Goal: Information Seeking & Learning: Learn about a topic

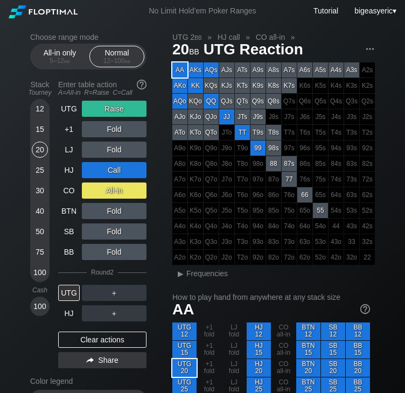
scroll to position [129, 0]
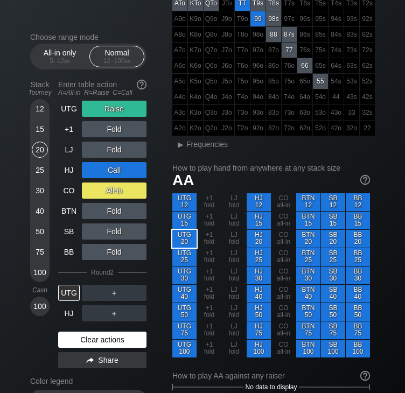
click at [88, 339] on div "Clear actions" at bounding box center [102, 340] width 88 height 16
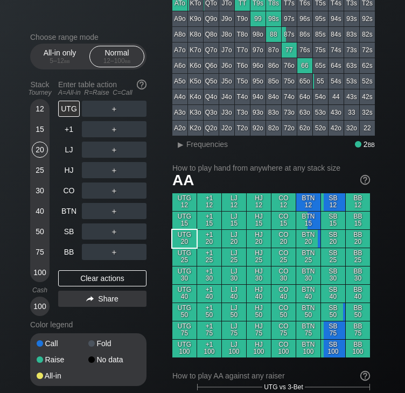
click at [34, 231] on div "50" at bounding box center [40, 232] width 16 height 16
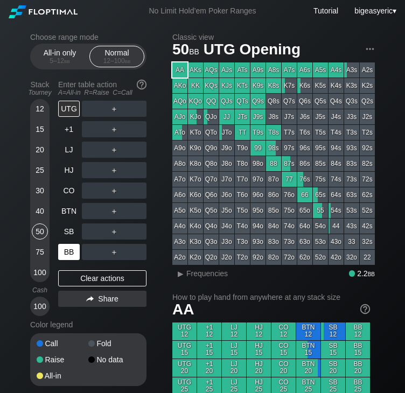
click at [69, 254] on div "BB" at bounding box center [69, 252] width 22 height 16
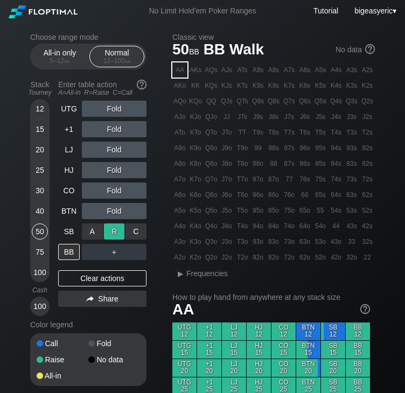
click at [121, 231] on div "R ✕" at bounding box center [114, 232] width 21 height 16
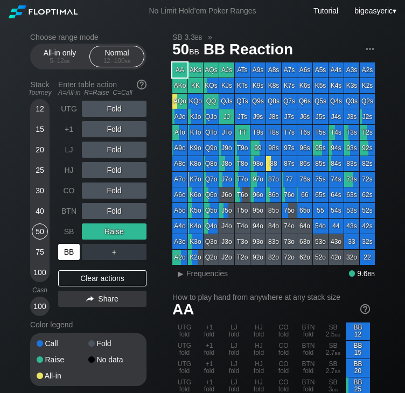
click at [67, 256] on div "BB" at bounding box center [69, 252] width 22 height 16
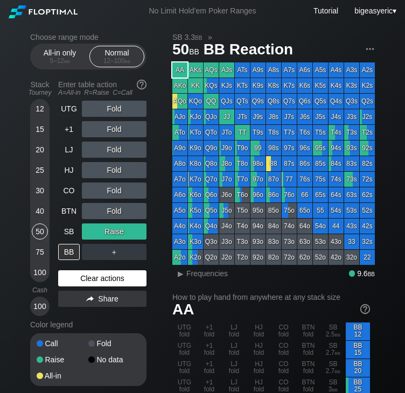
click at [95, 280] on div "Clear actions" at bounding box center [102, 278] width 88 height 16
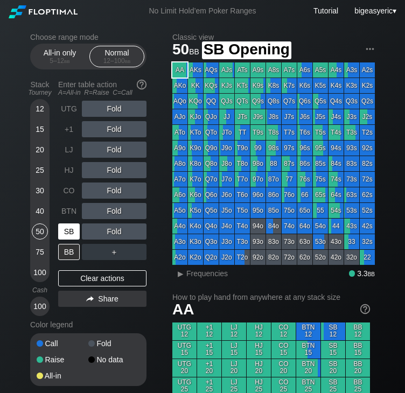
click at [71, 226] on div "SB" at bounding box center [69, 232] width 22 height 16
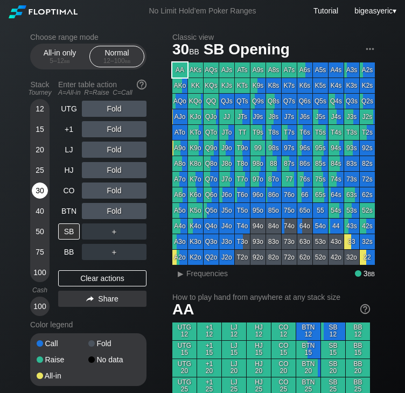
click at [37, 189] on div "30" at bounding box center [40, 191] width 16 height 16
click at [69, 235] on div "SB" at bounding box center [69, 232] width 22 height 16
click at [110, 190] on div "R ✕" at bounding box center [114, 191] width 21 height 16
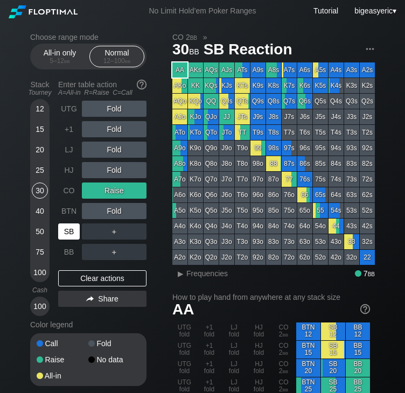
click at [73, 231] on div "SB" at bounding box center [69, 232] width 22 height 16
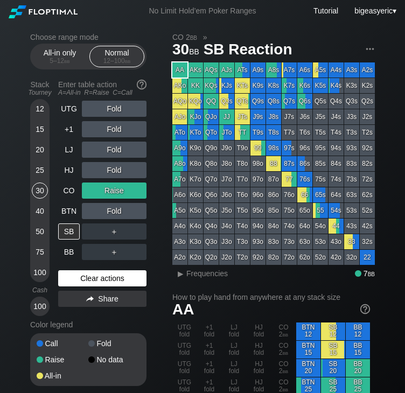
click at [93, 279] on div "Clear actions" at bounding box center [102, 278] width 88 height 16
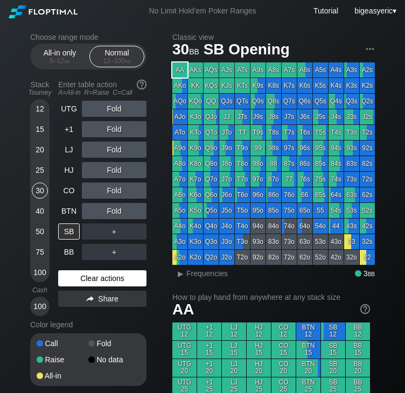
click at [93, 280] on div "Clear actions" at bounding box center [102, 278] width 88 height 16
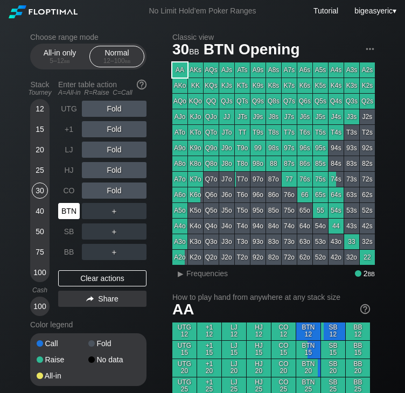
click at [69, 218] on div "BTN" at bounding box center [69, 211] width 22 height 16
click at [111, 173] on div "R ✕" at bounding box center [114, 170] width 21 height 16
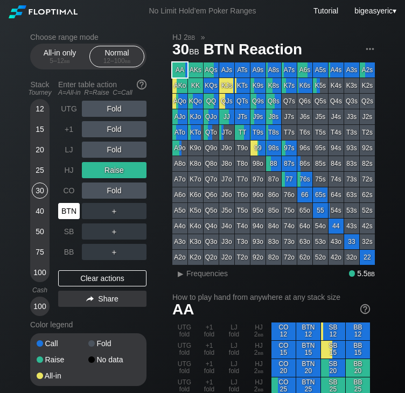
click at [68, 210] on div "BTN" at bounding box center [69, 211] width 22 height 16
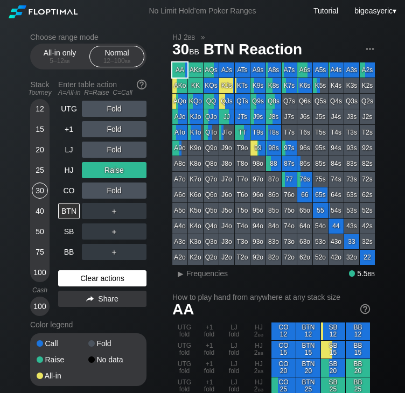
click at [97, 275] on div "Clear actions" at bounding box center [102, 278] width 88 height 16
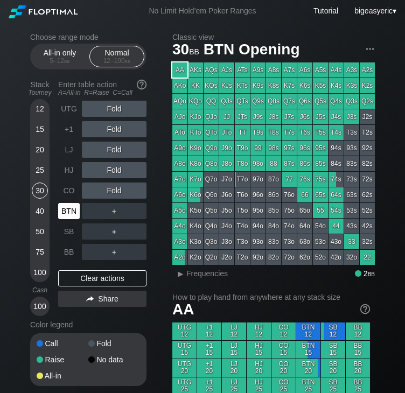
click at [69, 204] on div "BTN" at bounding box center [69, 211] width 22 height 16
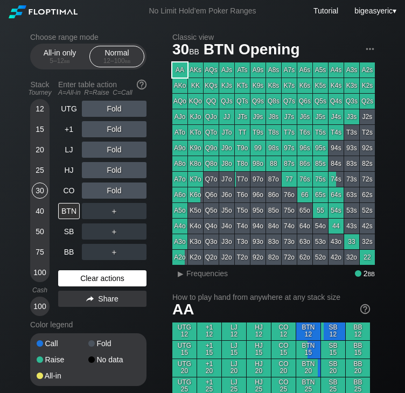
click at [86, 275] on div "Clear actions" at bounding box center [102, 278] width 88 height 16
click at [95, 279] on div "Clear actions" at bounding box center [102, 278] width 88 height 16
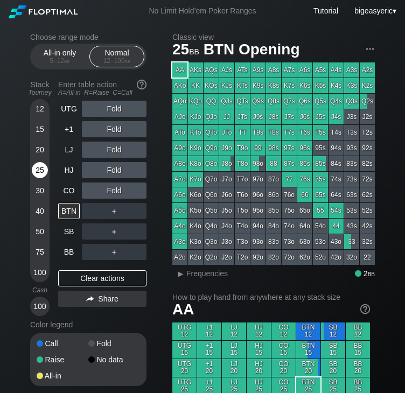
click at [37, 181] on div "25" at bounding box center [40, 172] width 16 height 20
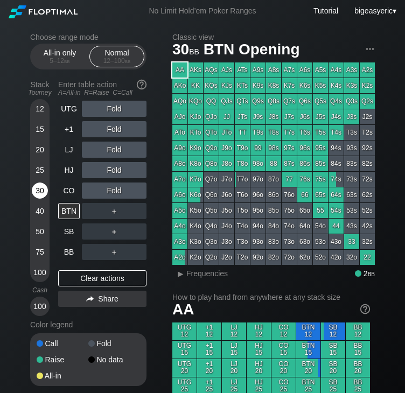
click at [40, 187] on div "30" at bounding box center [40, 191] width 16 height 16
click at [75, 170] on div "HJ" at bounding box center [69, 170] width 22 height 16
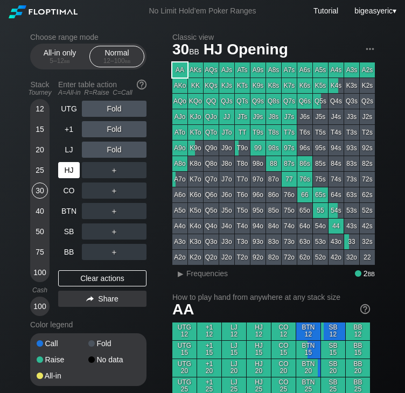
click at [67, 169] on div "HJ" at bounding box center [69, 170] width 22 height 16
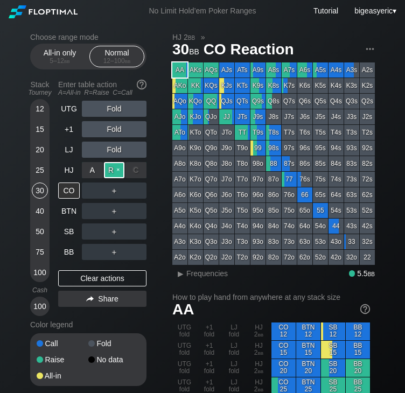
click at [109, 169] on div "R ✕" at bounding box center [114, 170] width 21 height 16
click at [69, 137] on div "+1" at bounding box center [69, 129] width 22 height 16
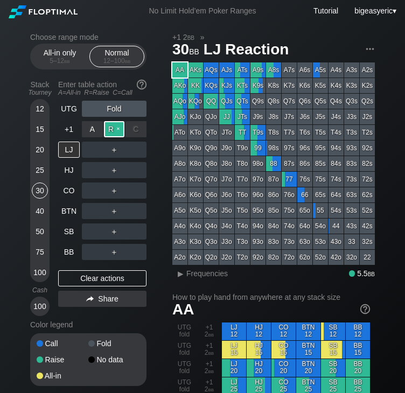
click at [116, 130] on div "R ✕" at bounding box center [114, 129] width 21 height 16
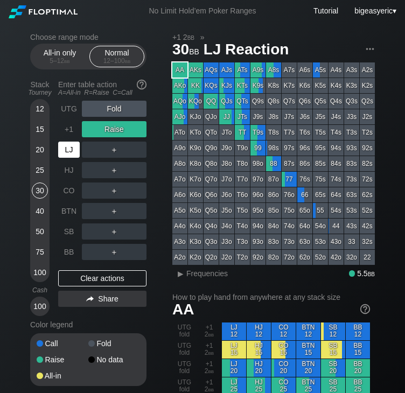
click at [65, 152] on div "LJ" at bounding box center [69, 150] width 22 height 16
click at [40, 150] on div "20" at bounding box center [40, 150] width 16 height 16
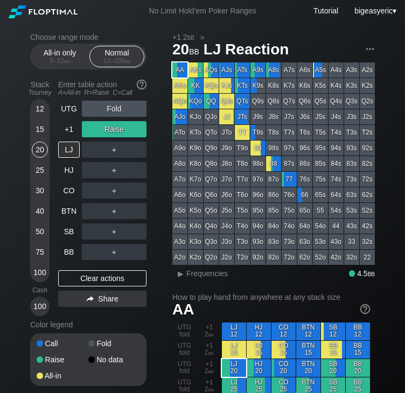
click at [40, 151] on div "20" at bounding box center [40, 150] width 16 height 16
click at [94, 272] on div "Clear actions" at bounding box center [102, 278] width 88 height 16
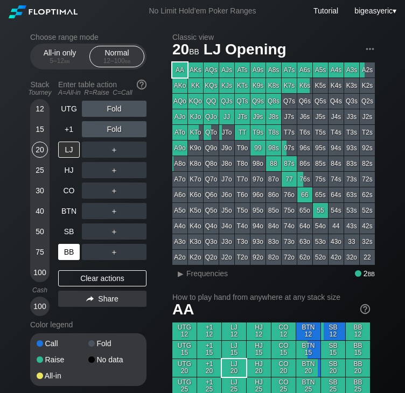
click at [79, 248] on div "BB" at bounding box center [69, 252] width 22 height 16
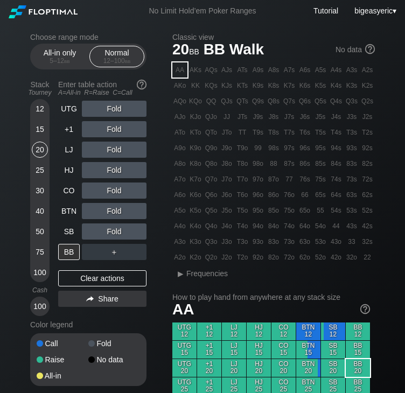
click at [162, 267] on div "Choose range mode All-in only 5 – 12 bb Normal 12 – 100 bb Stack Tourney Enter …" at bounding box center [97, 216] width 134 height 367
click at [69, 196] on div "CO" at bounding box center [69, 191] width 22 height 16
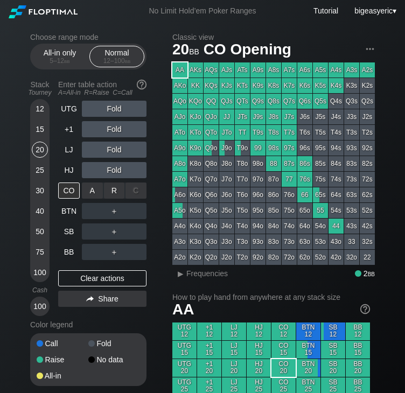
click at [110, 197] on div "R ✕" at bounding box center [114, 191] width 21 height 16
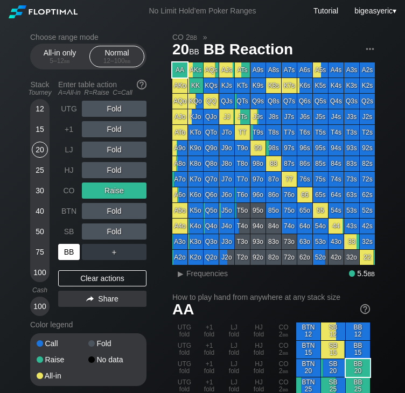
click at [66, 252] on div "BB" at bounding box center [69, 252] width 22 height 16
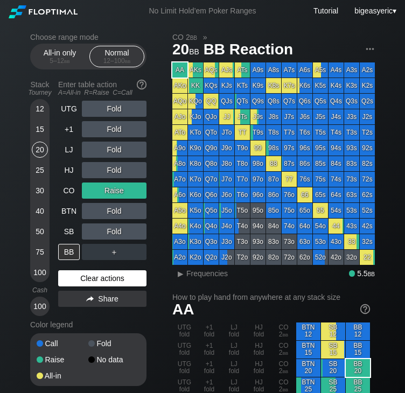
click at [105, 278] on div "Clear actions" at bounding box center [102, 278] width 88 height 16
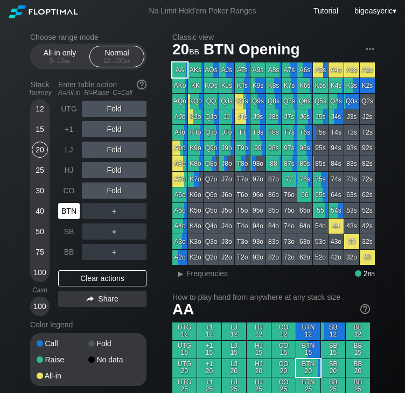
click at [67, 211] on div "BTN" at bounding box center [69, 211] width 22 height 16
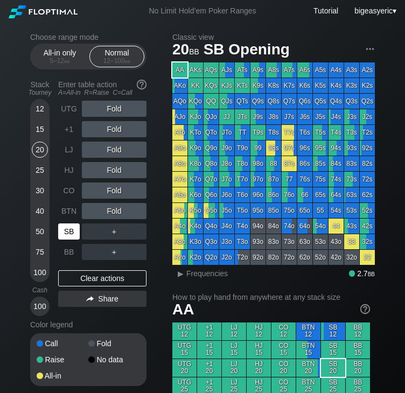
click at [65, 233] on div "SB" at bounding box center [69, 232] width 22 height 16
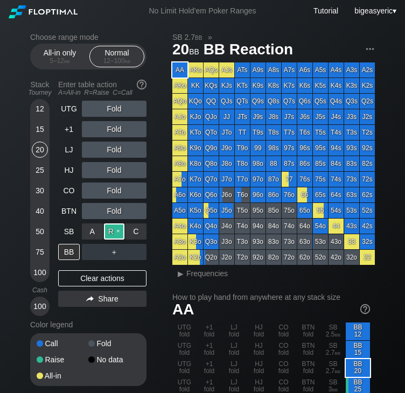
click at [111, 229] on div "R ✕" at bounding box center [114, 232] width 21 height 16
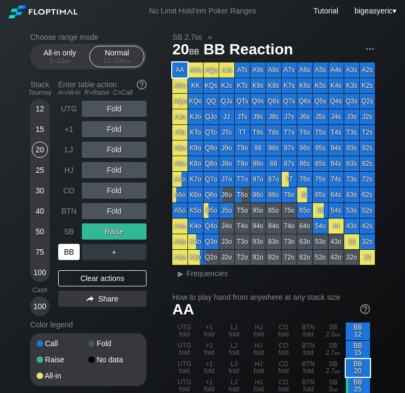
click at [67, 255] on div "BB" at bounding box center [69, 252] width 22 height 16
click at [39, 169] on div "25" at bounding box center [40, 170] width 16 height 16
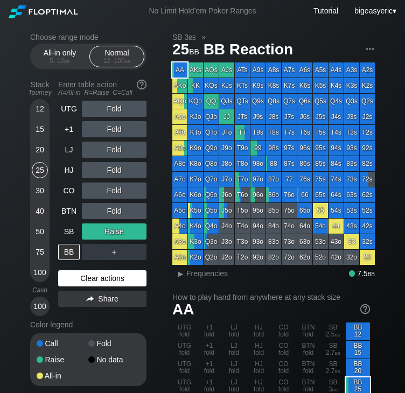
click at [89, 285] on div "Clear actions" at bounding box center [102, 278] width 88 height 16
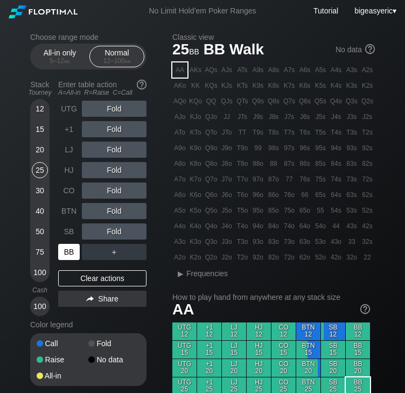
click at [67, 257] on div "BB" at bounding box center [69, 252] width 22 height 16
click at [71, 250] on div "BB" at bounding box center [69, 252] width 22 height 16
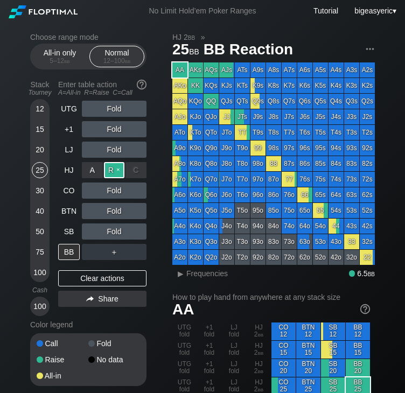
click at [110, 165] on div "R ✕" at bounding box center [114, 170] width 21 height 16
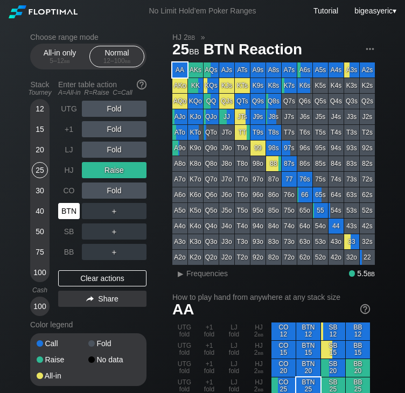
click at [68, 214] on div "BTN" at bounding box center [69, 211] width 22 height 16
click at [41, 173] on div "25" at bounding box center [40, 170] width 16 height 16
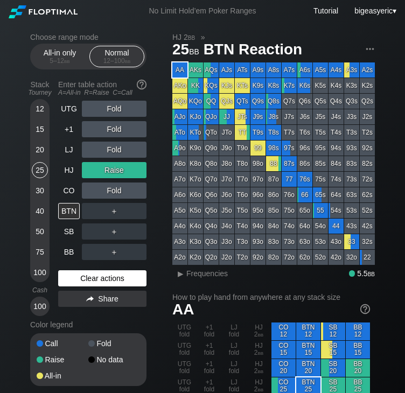
click at [75, 279] on div "Clear actions" at bounding box center [102, 278] width 88 height 16
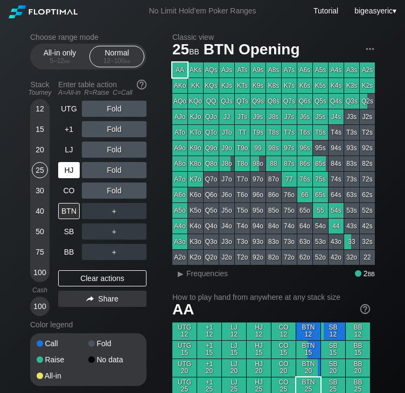
click at [71, 166] on div "HJ" at bounding box center [69, 170] width 22 height 16
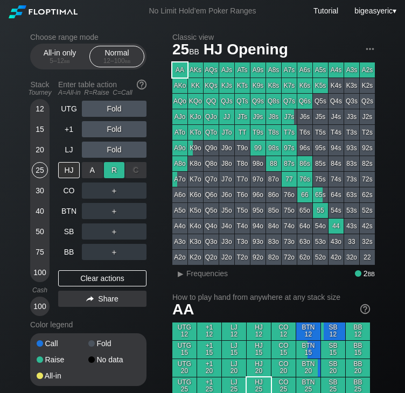
click at [110, 172] on div "R ✕" at bounding box center [114, 170] width 21 height 16
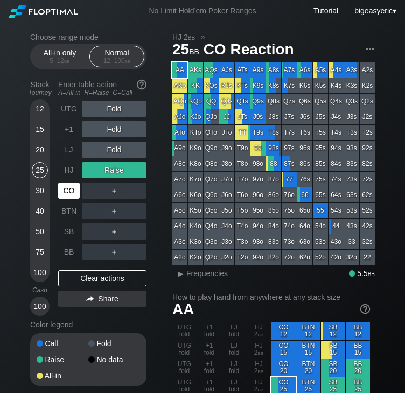
click at [70, 193] on div "CO" at bounding box center [69, 191] width 22 height 16
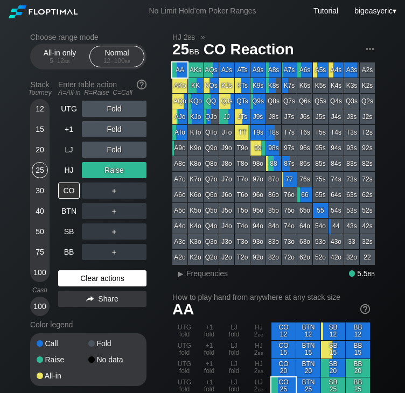
click at [97, 279] on div "Clear actions" at bounding box center [102, 278] width 88 height 16
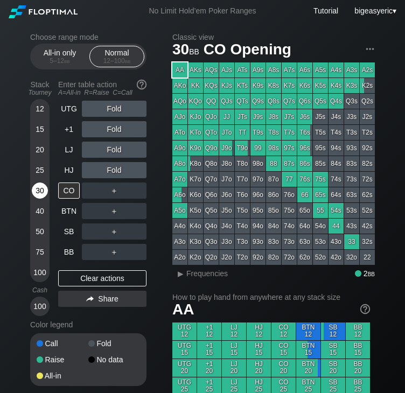
click at [44, 189] on div "30" at bounding box center [40, 191] width 16 height 16
click at [106, 191] on div "＋" at bounding box center [114, 191] width 65 height 16
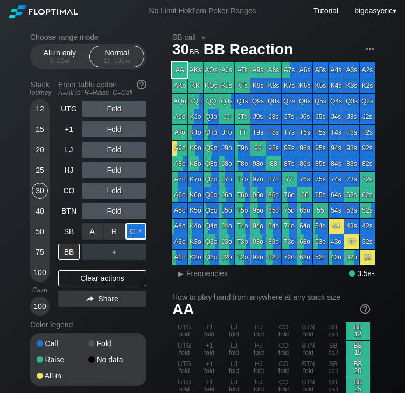
click at [131, 231] on div "C ✕" at bounding box center [136, 232] width 21 height 16
click at [131, 252] on div "C ✕" at bounding box center [136, 252] width 21 height 16
click at [39, 213] on div "40" at bounding box center [40, 211] width 16 height 16
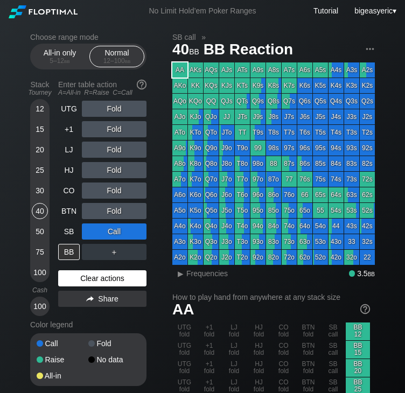
click at [80, 280] on div "Clear actions" at bounding box center [102, 278] width 88 height 16
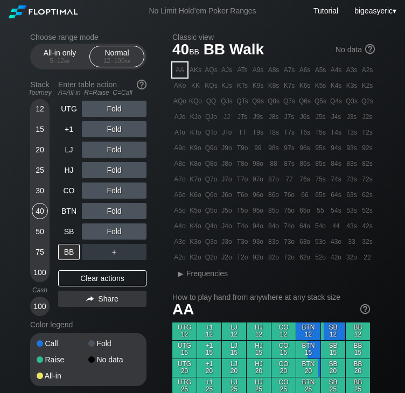
click at [114, 134] on div "Fold" at bounding box center [114, 129] width 65 height 16
click at [114, 134] on div "R ✕" at bounding box center [114, 129] width 21 height 16
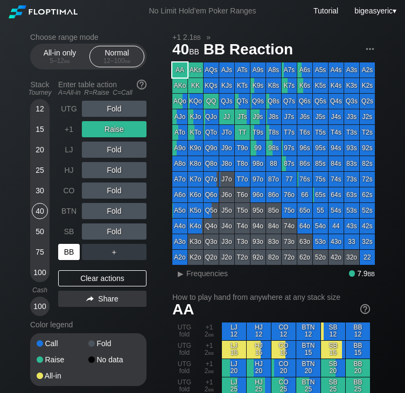
click at [60, 254] on div "BB" at bounding box center [69, 252] width 22 height 16
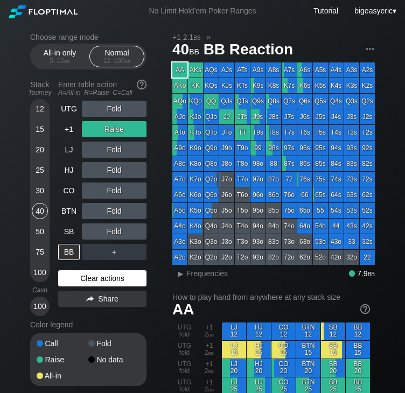
click at [91, 277] on div "Clear actions" at bounding box center [102, 278] width 88 height 16
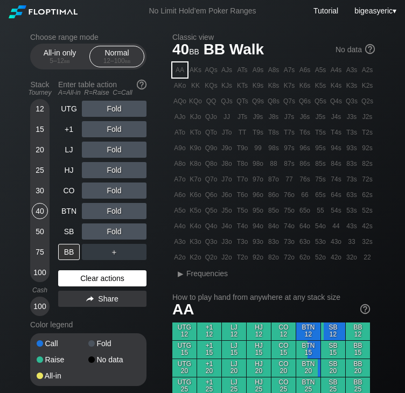
click at [91, 277] on div "Clear actions" at bounding box center [102, 278] width 88 height 16
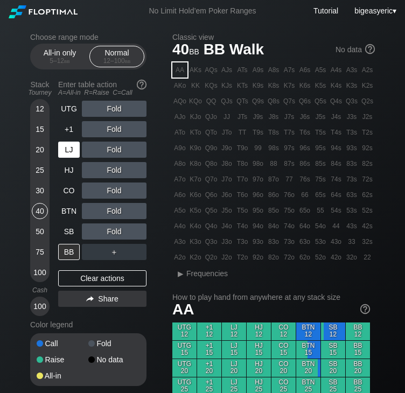
click at [76, 143] on div "LJ" at bounding box center [69, 150] width 22 height 16
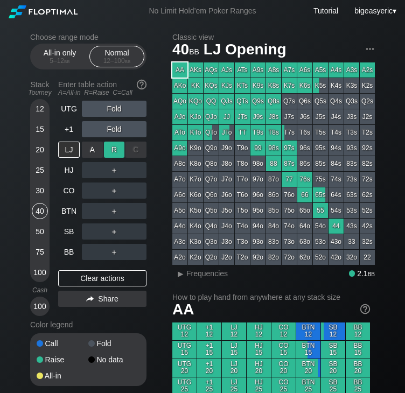
click at [115, 147] on div "R ✕" at bounding box center [114, 150] width 21 height 16
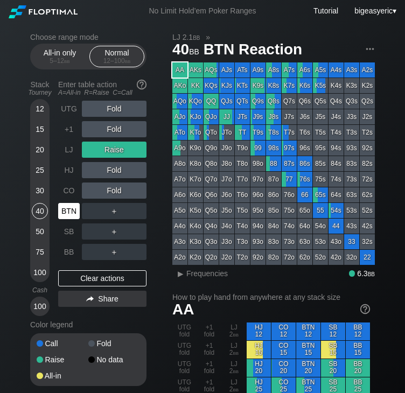
click at [68, 210] on div "BTN" at bounding box center [69, 211] width 22 height 16
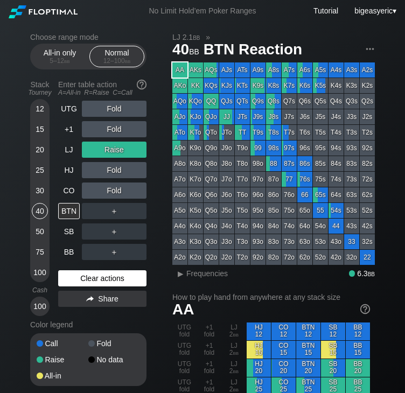
click at [114, 277] on div "Clear actions" at bounding box center [102, 278] width 88 height 16
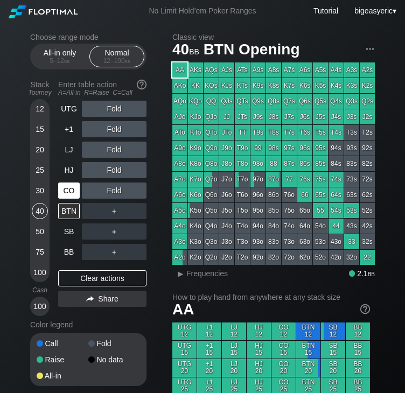
click at [72, 192] on div "CO" at bounding box center [69, 191] width 22 height 16
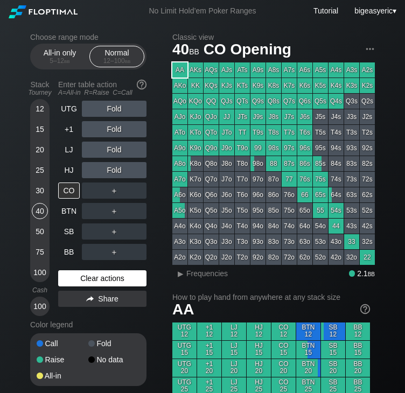
click at [82, 277] on div "Clear actions" at bounding box center [102, 278] width 88 height 16
click at [82, 276] on div "Clear actions" at bounding box center [102, 278] width 88 height 16
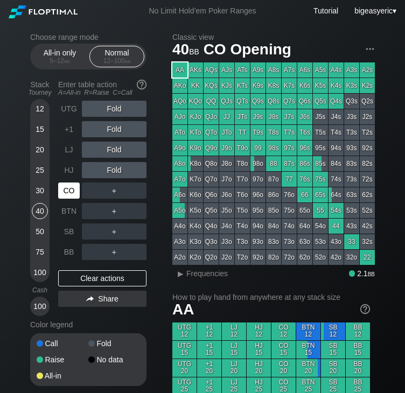
click at [75, 192] on div "CO" at bounding box center [69, 191] width 22 height 16
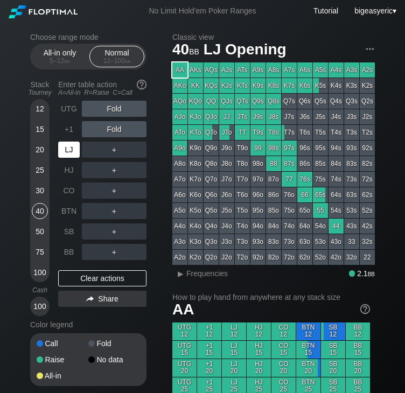
click at [65, 149] on div "LJ" at bounding box center [69, 150] width 22 height 16
click at [119, 151] on div "A ✕ R ✕ C ✕ ＋" at bounding box center [114, 150] width 65 height 16
click at [134, 171] on div "C ✕" at bounding box center [136, 170] width 21 height 16
click at [74, 156] on div "LJ" at bounding box center [69, 150] width 22 height 16
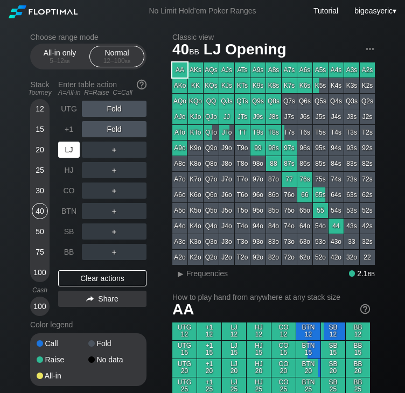
click at [74, 156] on div "LJ" at bounding box center [69, 150] width 22 height 16
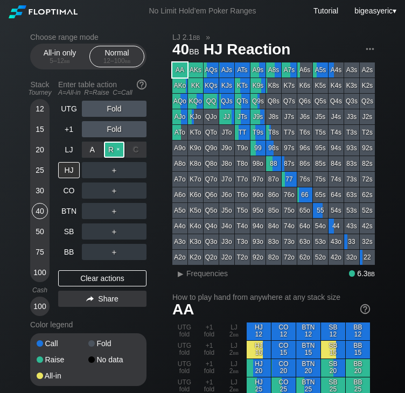
click at [119, 151] on div "R ✕" at bounding box center [114, 150] width 21 height 16
click at [131, 172] on div "C ✕" at bounding box center [136, 170] width 21 height 16
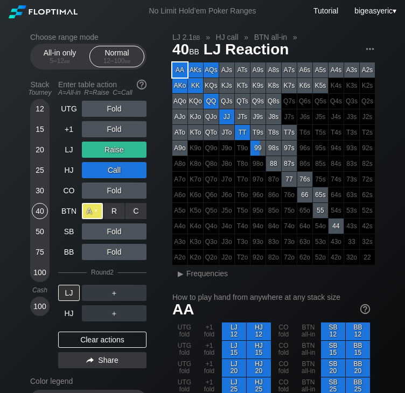
click at [95, 213] on div "A ✕" at bounding box center [92, 211] width 21 height 16
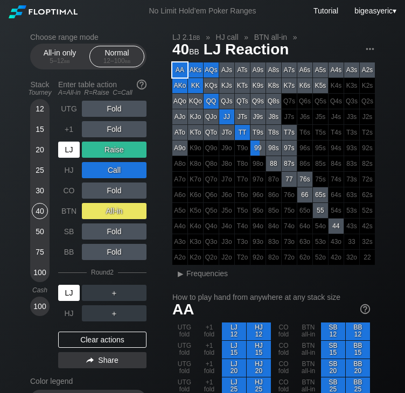
click at [72, 293] on div "LJ" at bounding box center [69, 293] width 22 height 16
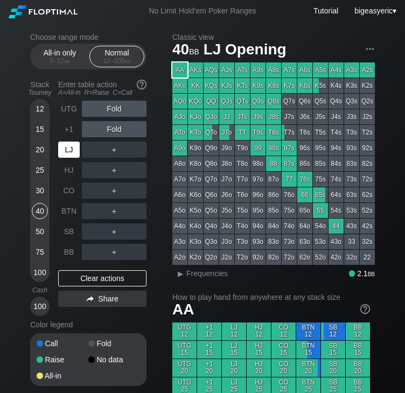
click at [67, 149] on div "LJ" at bounding box center [69, 150] width 22 height 16
click at [93, 149] on div "＋" at bounding box center [114, 150] width 65 height 16
click at [112, 154] on div "R ✕" at bounding box center [114, 150] width 21 height 16
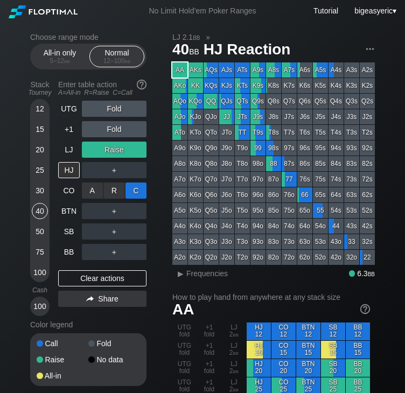
click at [134, 189] on div "C ✕" at bounding box center [136, 191] width 21 height 16
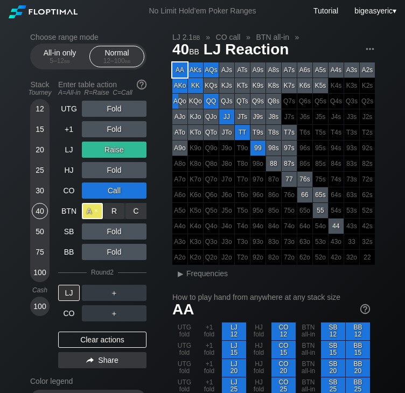
click at [99, 212] on div "A ✕" at bounding box center [92, 211] width 21 height 16
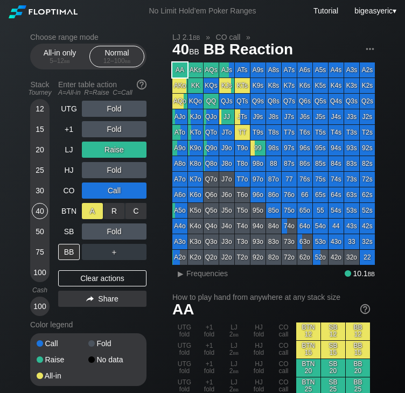
click at [91, 212] on div "A ✕" at bounding box center [92, 211] width 21 height 16
click at [158, 303] on div "Choose range mode All-in only 5 – 12 bb Normal 12 – 100 bb Stack Tourney Enter …" at bounding box center [97, 216] width 134 height 367
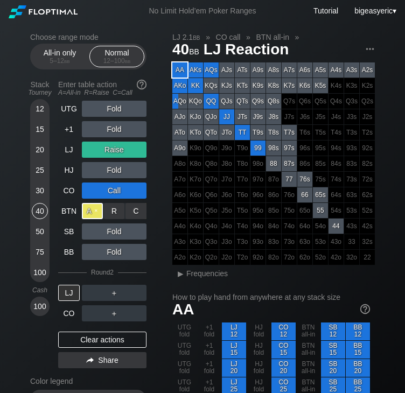
click at [93, 214] on div "A ✕" at bounding box center [92, 211] width 21 height 16
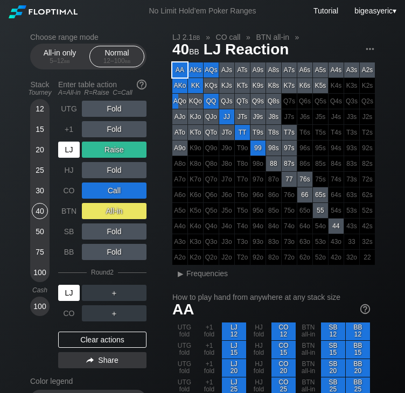
click at [65, 298] on div "LJ" at bounding box center [69, 293] width 22 height 16
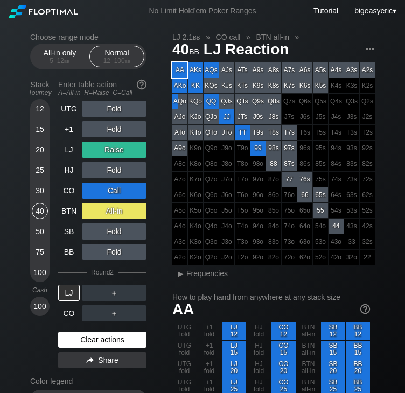
click at [88, 336] on div "Clear actions" at bounding box center [102, 340] width 88 height 16
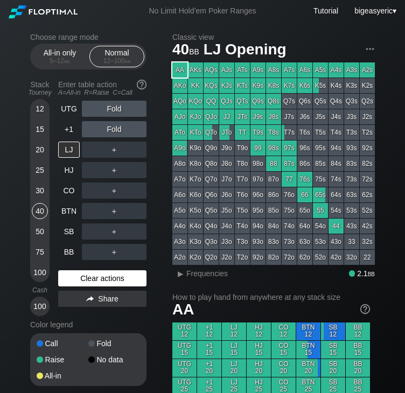
click at [76, 282] on div "Clear actions" at bounding box center [102, 278] width 88 height 16
click at [86, 274] on div "Clear actions" at bounding box center [102, 278] width 88 height 16
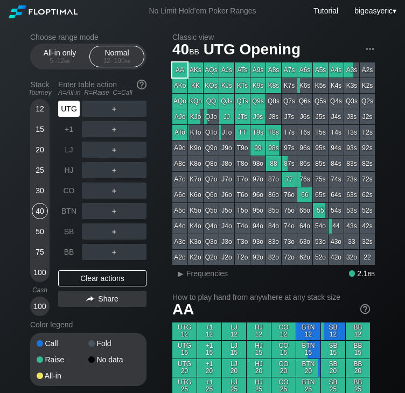
click at [68, 110] on div "UTG" at bounding box center [69, 109] width 22 height 16
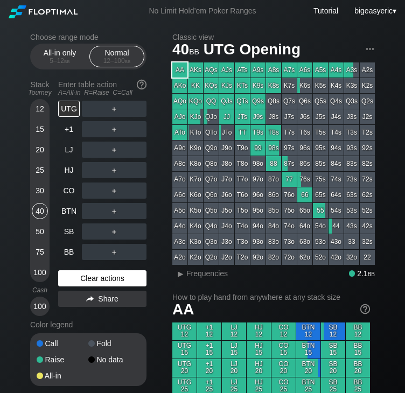
click at [121, 275] on div "Clear actions" at bounding box center [102, 278] width 88 height 16
click at [41, 215] on div "40" at bounding box center [40, 211] width 16 height 16
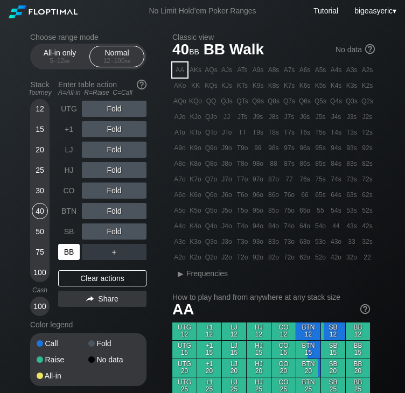
click at [67, 255] on div "BB" at bounding box center [69, 252] width 22 height 16
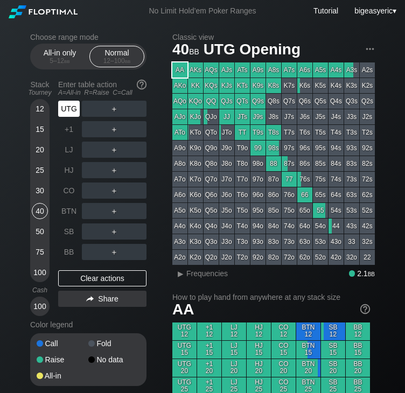
click at [60, 107] on div "UTG" at bounding box center [69, 109] width 22 height 16
click at [106, 106] on div "R ✕" at bounding box center [114, 109] width 21 height 16
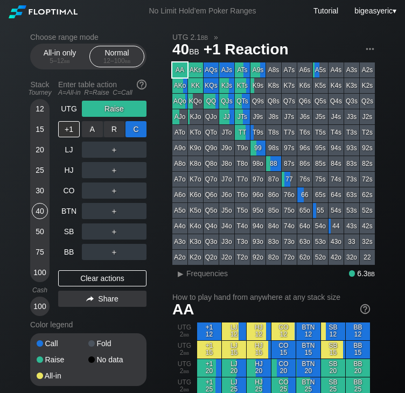
click at [131, 125] on div "C ✕" at bounding box center [136, 129] width 21 height 16
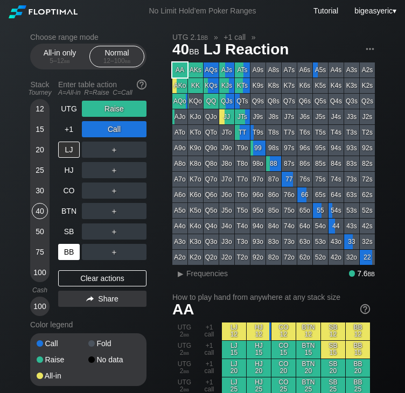
click at [71, 256] on div "BB" at bounding box center [69, 252] width 22 height 16
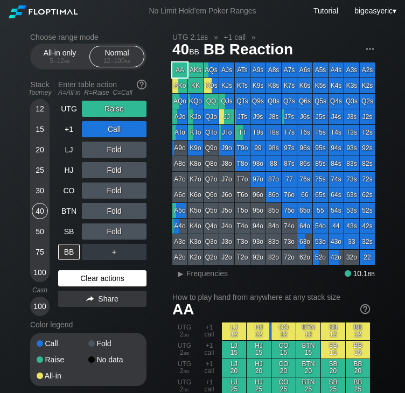
click at [76, 276] on div "Clear actions" at bounding box center [102, 278] width 88 height 16
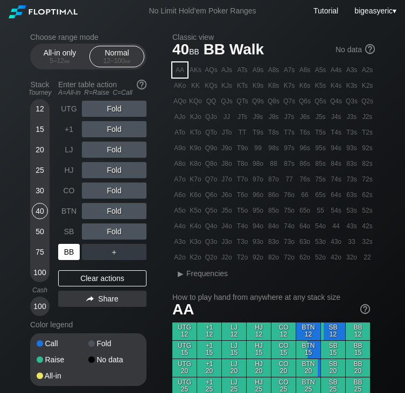
click at [68, 253] on div "BB" at bounding box center [69, 252] width 22 height 16
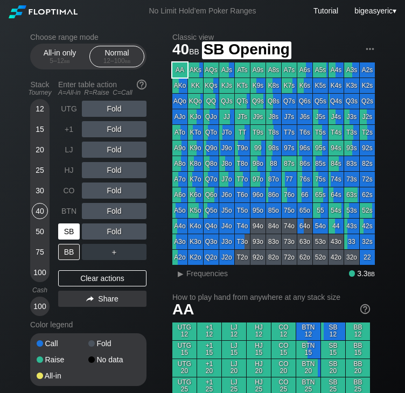
click at [64, 222] on div "SB" at bounding box center [70, 231] width 24 height 20
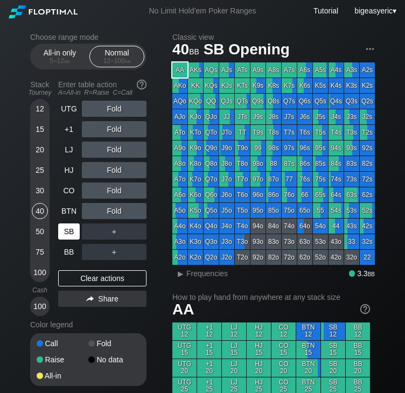
click at [68, 236] on div "SB" at bounding box center [69, 232] width 22 height 16
click at [74, 231] on div "SB" at bounding box center [69, 232] width 22 height 16
click at [34, 229] on div "50" at bounding box center [40, 232] width 16 height 16
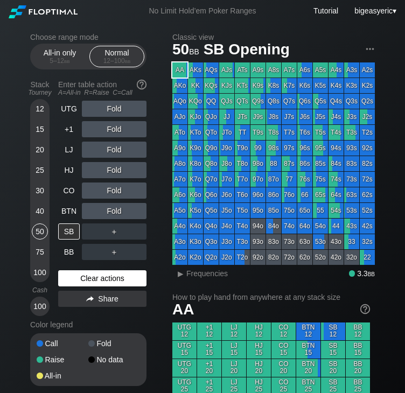
click at [93, 281] on div "Clear actions" at bounding box center [102, 278] width 88 height 16
click at [93, 278] on div "Clear actions" at bounding box center [102, 278] width 88 height 16
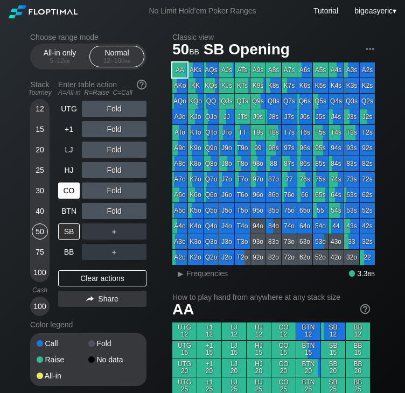
click at [71, 187] on div "CO" at bounding box center [69, 191] width 22 height 16
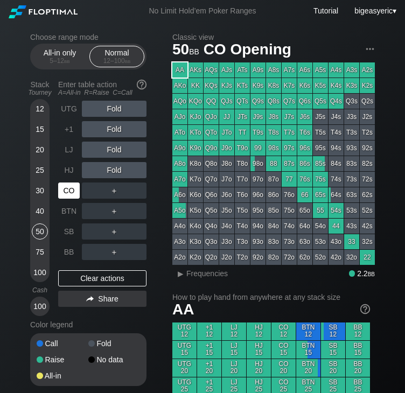
click at [68, 191] on div "CO" at bounding box center [69, 191] width 22 height 16
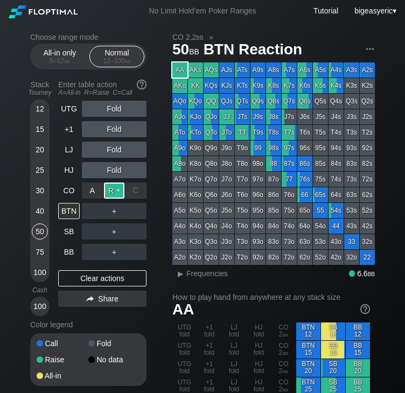
click at [113, 191] on div "R ✕" at bounding box center [114, 191] width 21 height 16
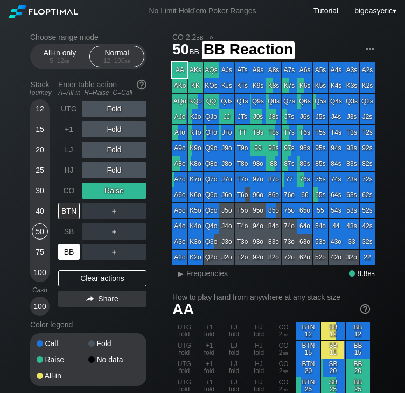
click at [71, 248] on div "BB" at bounding box center [69, 252] width 22 height 16
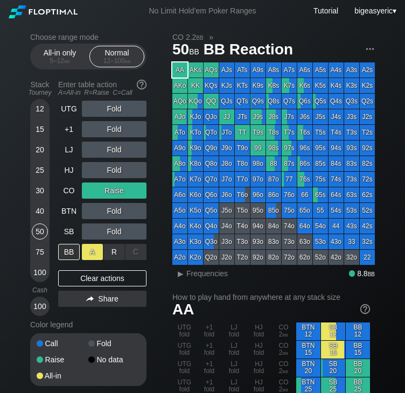
click at [98, 250] on div "A ✕" at bounding box center [92, 252] width 21 height 16
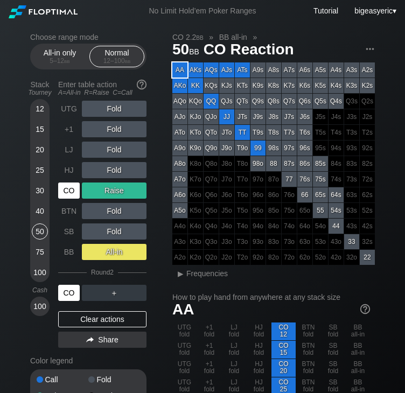
click at [67, 292] on div "CO" at bounding box center [69, 293] width 22 height 16
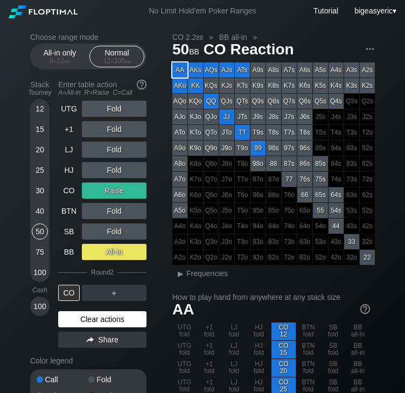
click at [106, 319] on div "Clear actions" at bounding box center [102, 319] width 88 height 16
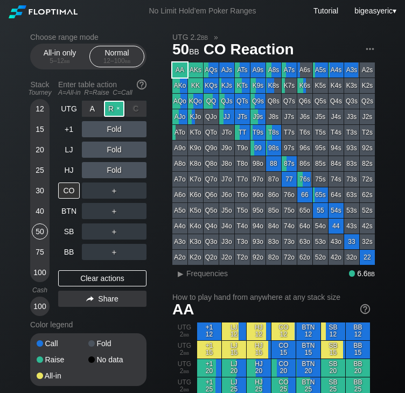
click at [111, 113] on div "R ✕" at bounding box center [114, 109] width 21 height 16
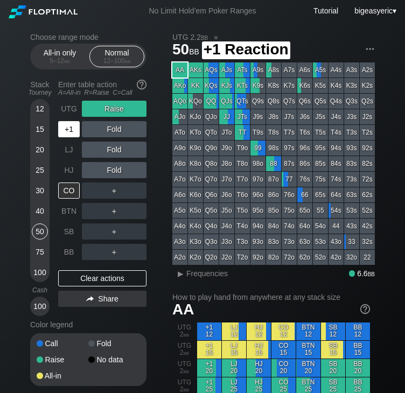
click at [65, 131] on div "+1" at bounding box center [69, 129] width 22 height 16
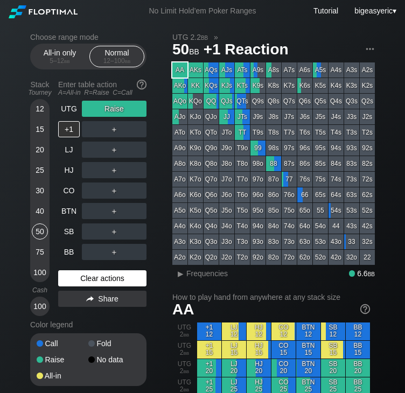
click at [95, 279] on div "Clear actions" at bounding box center [102, 278] width 88 height 16
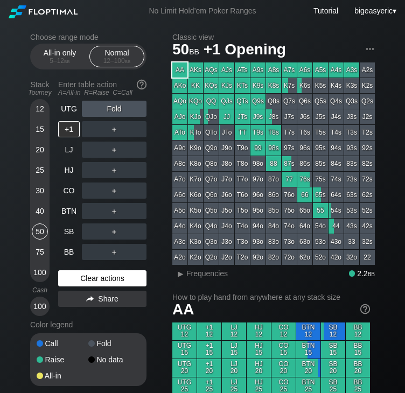
click at [85, 284] on div "Clear actions" at bounding box center [102, 278] width 88 height 16
click at [115, 278] on div "Clear actions" at bounding box center [102, 278] width 88 height 16
click at [99, 128] on div "A ✕ R ✕ C ✕ ＋" at bounding box center [114, 129] width 65 height 16
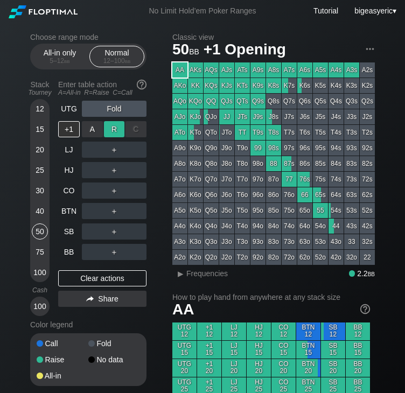
click at [116, 127] on div "R ✕" at bounding box center [114, 129] width 21 height 16
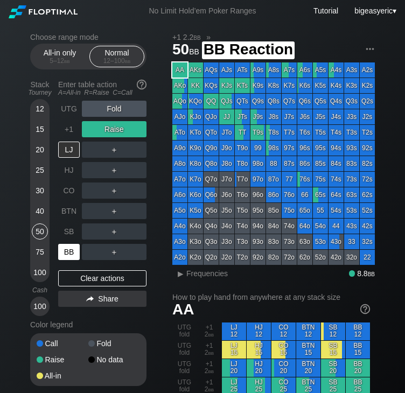
click at [77, 251] on div "BB" at bounding box center [69, 252] width 22 height 16
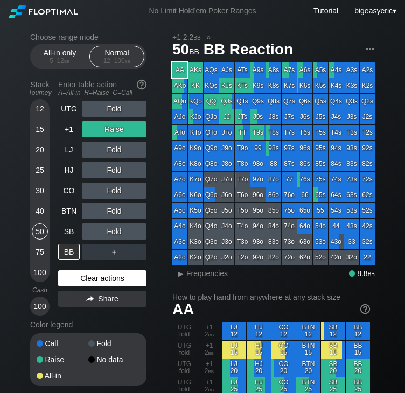
click at [69, 280] on div "Clear actions" at bounding box center [102, 278] width 88 height 16
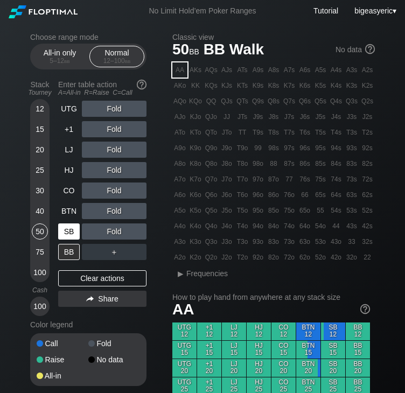
click at [62, 233] on div "SB" at bounding box center [69, 232] width 22 height 16
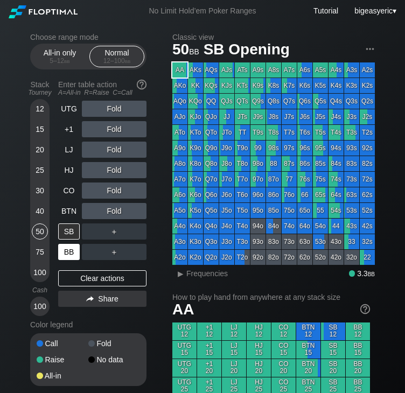
click at [67, 254] on div "BB" at bounding box center [69, 252] width 22 height 16
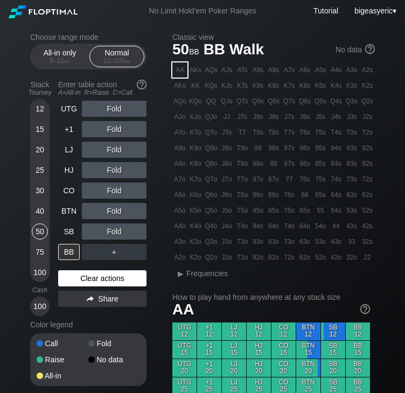
click at [102, 277] on div "Clear actions" at bounding box center [102, 278] width 88 height 16
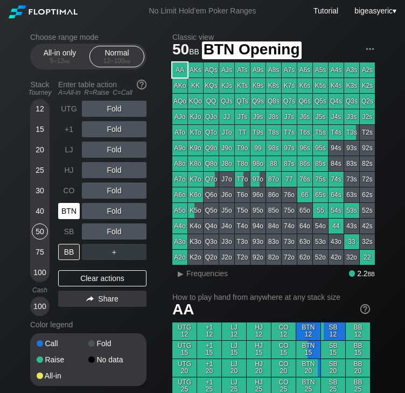
click at [68, 214] on div "BTN" at bounding box center [69, 211] width 22 height 16
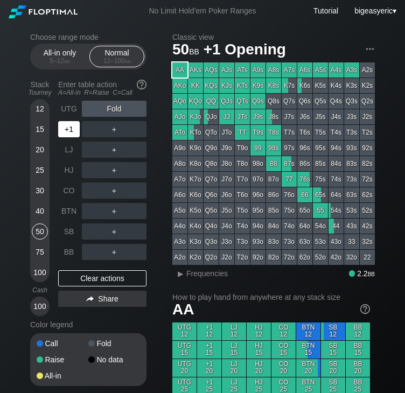
click at [73, 130] on div "+1" at bounding box center [69, 129] width 22 height 16
click at [120, 127] on div "R ✕" at bounding box center [114, 129] width 21 height 16
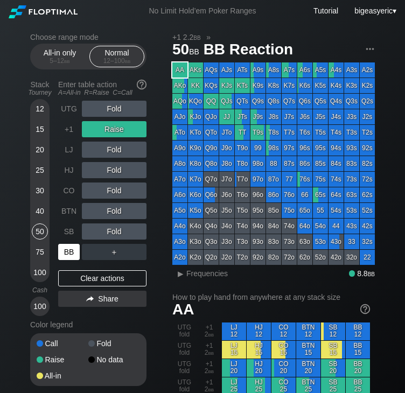
click at [72, 256] on div "BB" at bounding box center [69, 252] width 22 height 16
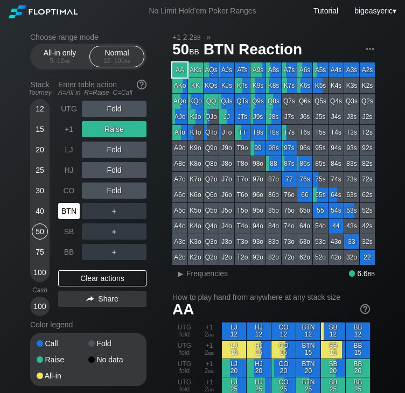
click at [69, 213] on div "BTN" at bounding box center [69, 211] width 22 height 16
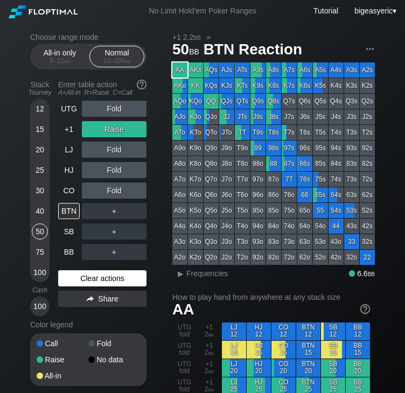
click at [67, 273] on div "Clear actions" at bounding box center [102, 278] width 88 height 16
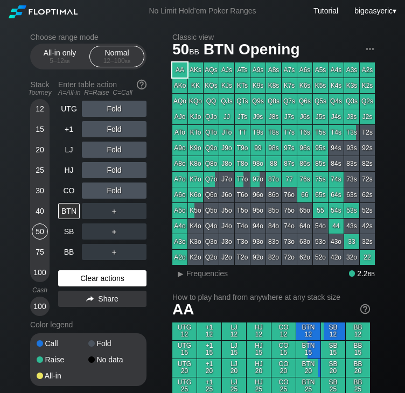
click at [78, 275] on div "Clear actions" at bounding box center [102, 278] width 88 height 16
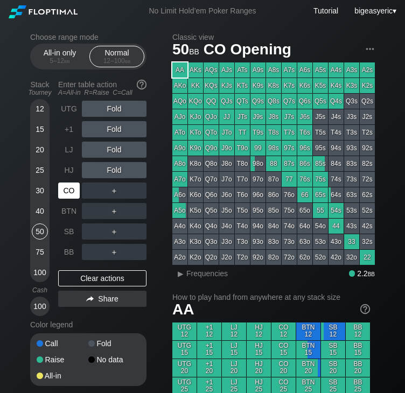
click at [72, 191] on div "CO" at bounding box center [69, 191] width 22 height 16
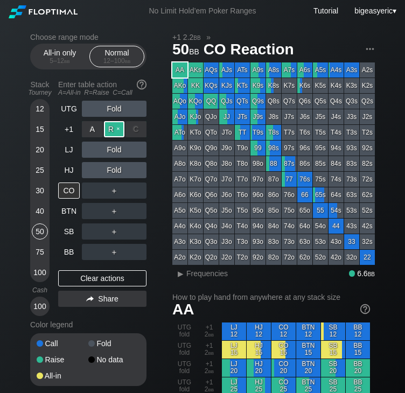
click at [112, 128] on div "R ✕" at bounding box center [114, 129] width 21 height 16
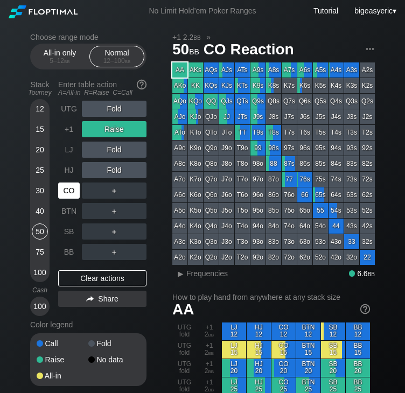
click at [79, 189] on div "CO" at bounding box center [69, 191] width 22 height 16
click at [76, 186] on div "CO" at bounding box center [69, 191] width 22 height 16
click at [72, 192] on div "CO" at bounding box center [69, 191] width 22 height 16
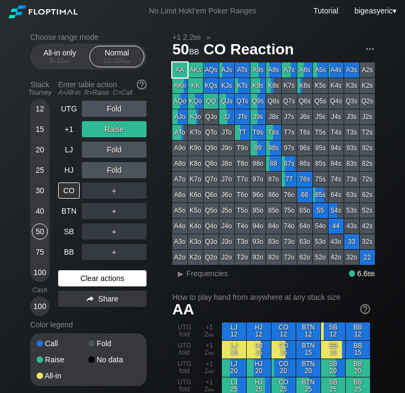
click at [79, 277] on div "Clear actions" at bounding box center [102, 278] width 88 height 16
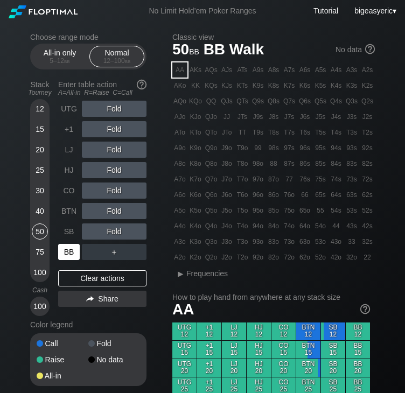
click at [63, 247] on div "BB" at bounding box center [69, 252] width 22 height 16
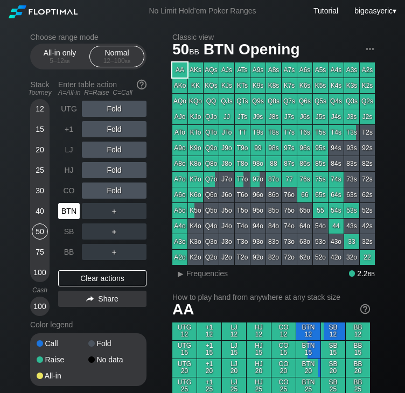
click at [65, 218] on div "BTN" at bounding box center [69, 211] width 22 height 16
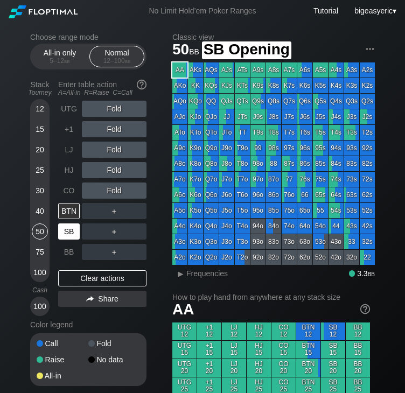
click at [65, 224] on div "SB" at bounding box center [70, 231] width 24 height 20
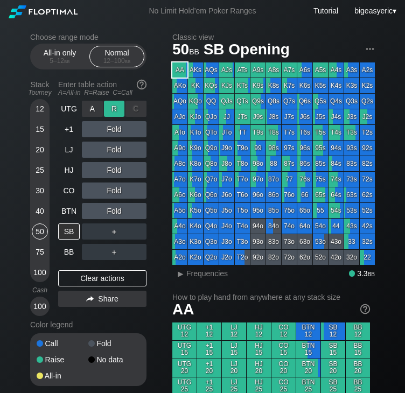
click at [108, 113] on div "R ✕" at bounding box center [114, 109] width 21 height 16
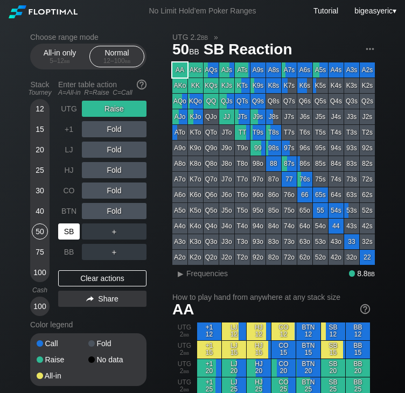
click at [72, 228] on div "SB" at bounding box center [69, 232] width 22 height 16
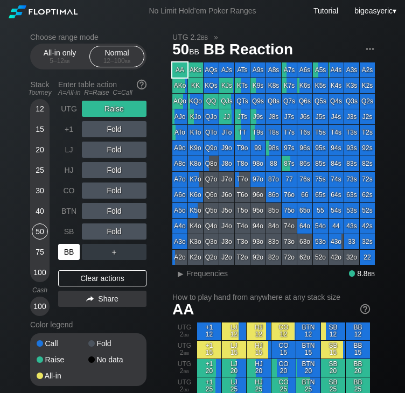
click at [65, 250] on div "BB" at bounding box center [69, 252] width 22 height 16
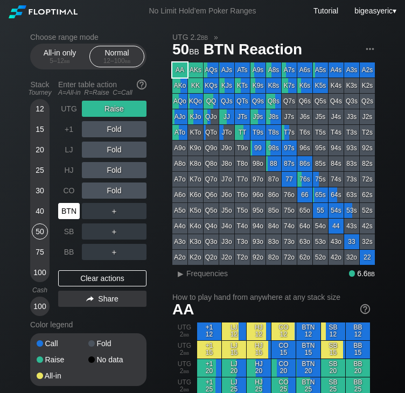
click at [70, 214] on div "BTN" at bounding box center [69, 211] width 22 height 16
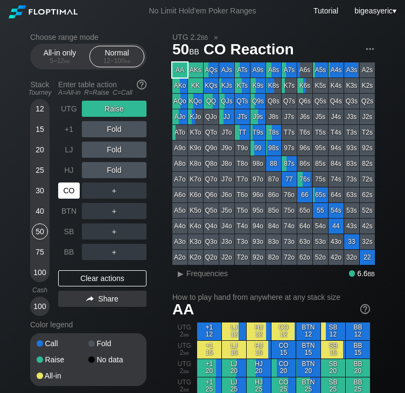
click at [65, 195] on div "CO" at bounding box center [69, 191] width 22 height 16
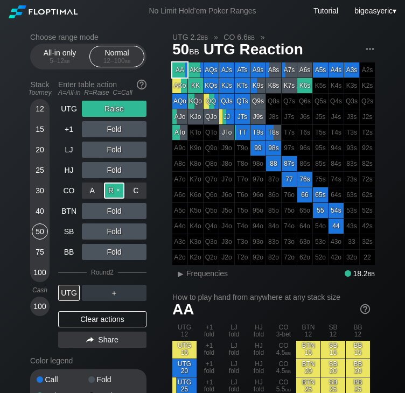
click at [108, 189] on div "R ✕" at bounding box center [114, 191] width 21 height 16
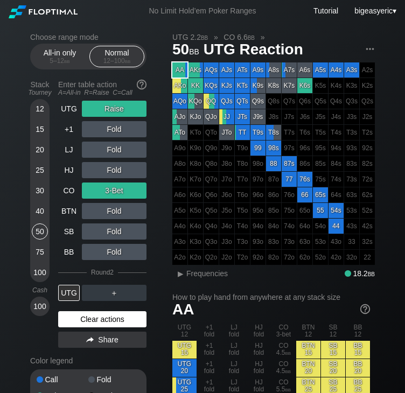
click at [115, 321] on div "Clear actions" at bounding box center [102, 319] width 88 height 16
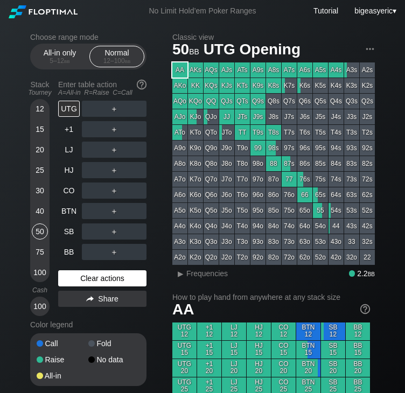
click at [115, 321] on div "Color legend" at bounding box center [88, 324] width 116 height 17
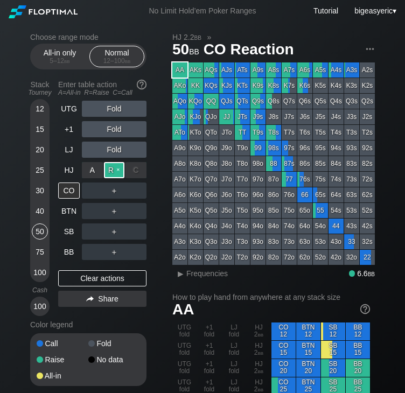
click at [112, 173] on div "R ✕" at bounding box center [114, 170] width 21 height 16
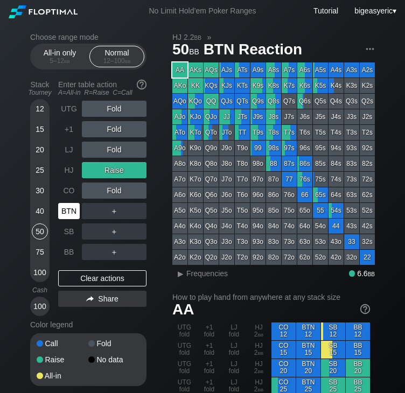
click at [73, 215] on div "BTN" at bounding box center [69, 211] width 22 height 16
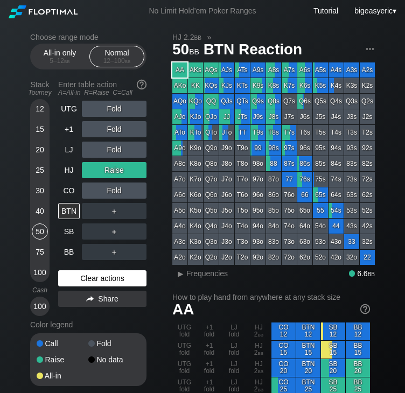
click at [68, 280] on div "Clear actions" at bounding box center [102, 278] width 88 height 16
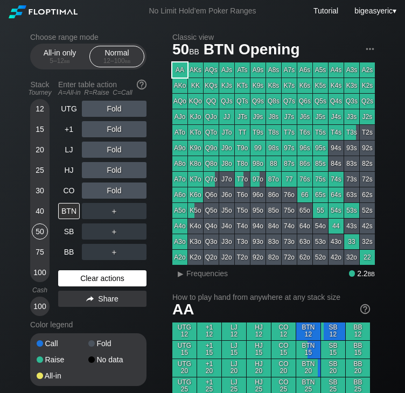
click at [68, 280] on div "Clear actions" at bounding box center [102, 278] width 88 height 16
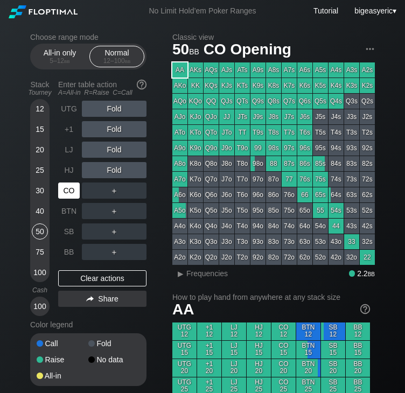
click at [68, 184] on div "CO" at bounding box center [69, 191] width 22 height 16
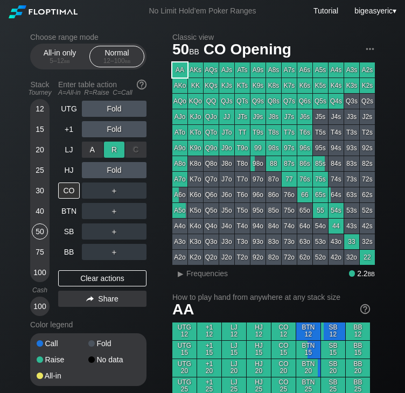
click at [120, 150] on div "R ✕" at bounding box center [114, 150] width 21 height 16
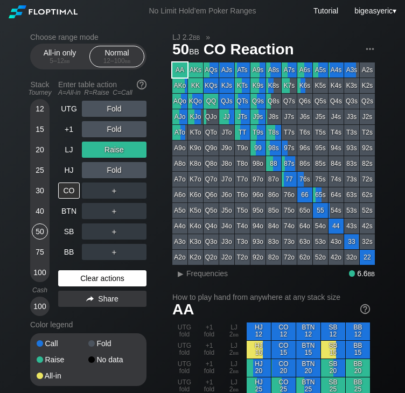
click at [84, 281] on div "Clear actions" at bounding box center [102, 278] width 88 height 16
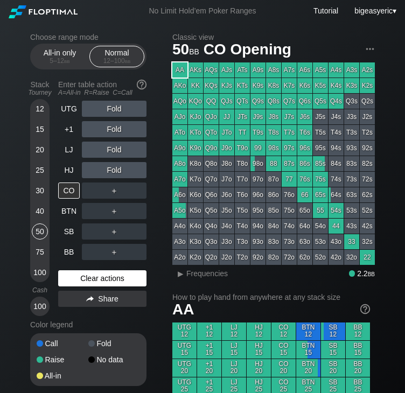
click at [86, 287] on div "Clear actions" at bounding box center [102, 278] width 88 height 16
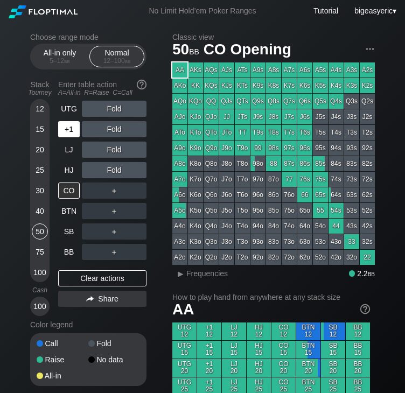
click at [65, 128] on div "+1" at bounding box center [69, 129] width 22 height 16
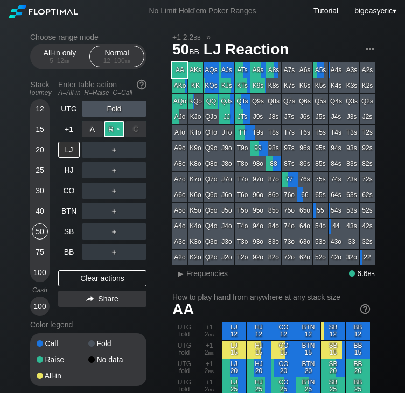
click at [107, 128] on div "R ✕" at bounding box center [114, 129] width 21 height 16
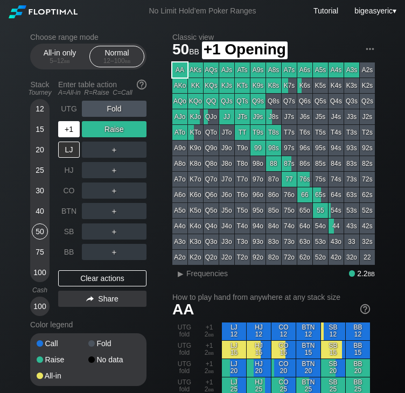
click at [70, 126] on div "+1" at bounding box center [69, 129] width 22 height 16
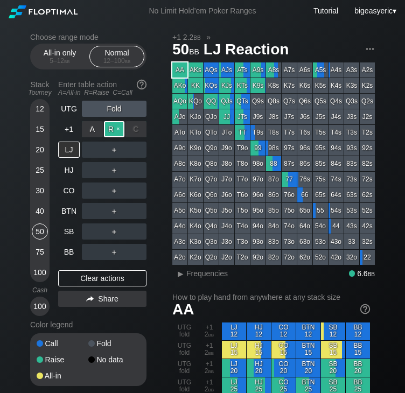
click at [111, 129] on div "R ✕" at bounding box center [114, 129] width 21 height 16
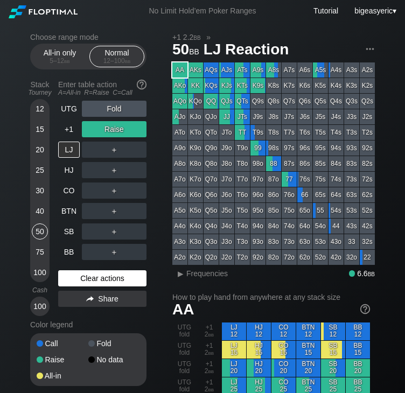
click at [80, 277] on div "Clear actions" at bounding box center [102, 278] width 88 height 16
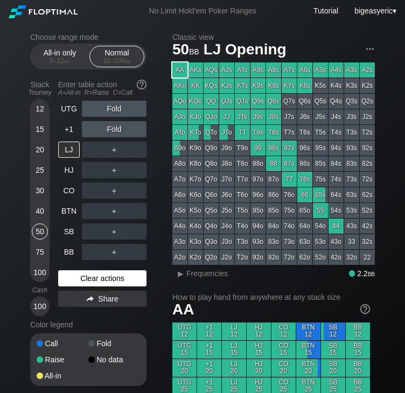
click at [85, 276] on div "Clear actions" at bounding box center [102, 278] width 88 height 16
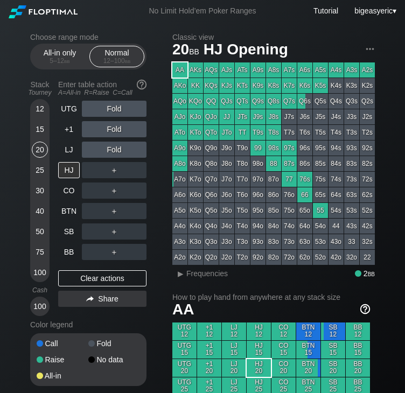
drag, startPoint x: 246, startPoint y: 371, endPoint x: 365, endPoint y: 307, distance: 134.5
click at [365, 307] on section "How to play hand from anywhere at any stack size AA UTG 12 +1 12 LJ 12 HJ 12 CO…" at bounding box center [271, 390] width 198 height 194
click at [365, 307] on img at bounding box center [365, 309] width 12 height 12
click at [163, 128] on div "Choose range mode All-in only 5 – 12 bb Normal 12 – 100 bb Stack Tourney Enter …" at bounding box center [97, 216] width 134 height 367
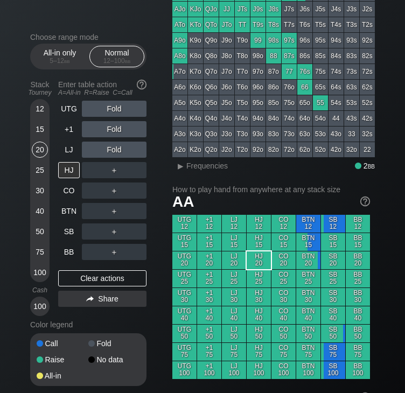
scroll to position [86, 0]
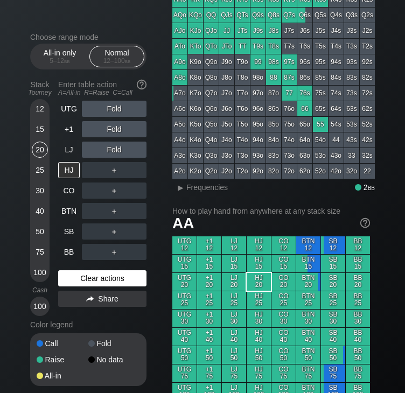
click at [107, 283] on div "Clear actions" at bounding box center [102, 278] width 88 height 16
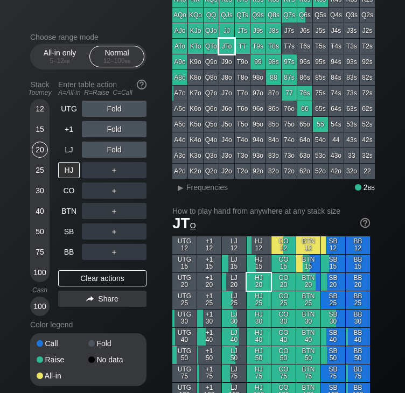
click at [227, 51] on div "JTo" at bounding box center [226, 46] width 15 height 15
click at [248, 232] on h1 "JT o" at bounding box center [271, 223] width 198 height 18
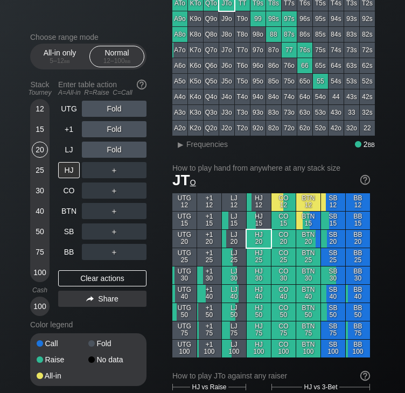
scroll to position [151, 0]
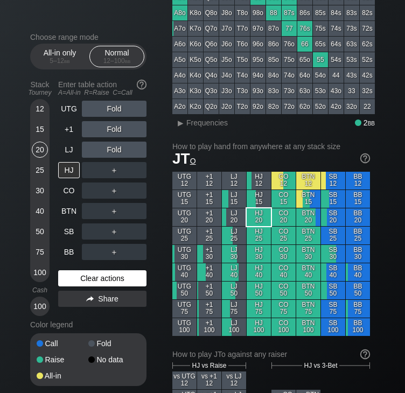
click at [122, 286] on div "Clear actions" at bounding box center [102, 278] width 88 height 16
drag, startPoint x: 67, startPoint y: 225, endPoint x: 88, endPoint y: 276, distance: 55.3
click at [67, 225] on div "SB" at bounding box center [69, 232] width 22 height 16
click at [88, 276] on div "Clear actions" at bounding box center [102, 278] width 88 height 16
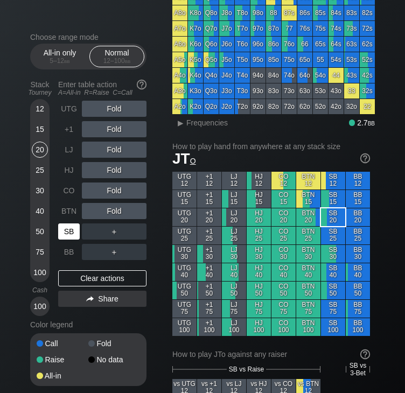
click at [69, 231] on div "SB" at bounding box center [69, 232] width 22 height 16
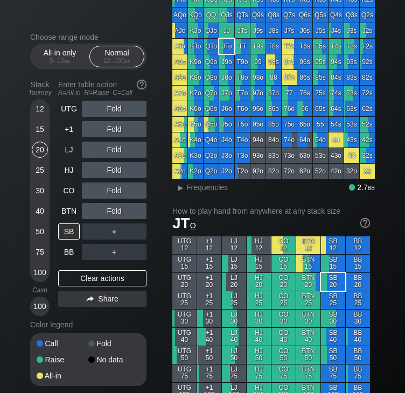
scroll to position [0, 0]
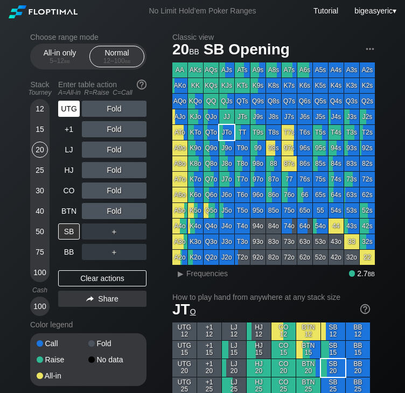
click at [73, 111] on div "UTG" at bounding box center [69, 109] width 22 height 16
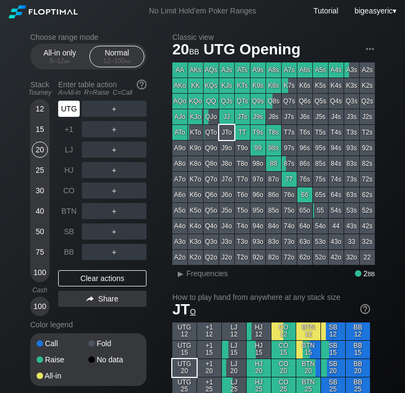
click at [70, 112] on div "UTG" at bounding box center [69, 109] width 22 height 16
click at [117, 110] on div "R ✕" at bounding box center [114, 109] width 21 height 16
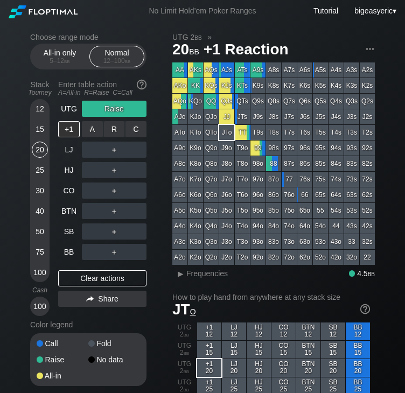
click at [136, 133] on div "C ✕" at bounding box center [136, 129] width 21 height 16
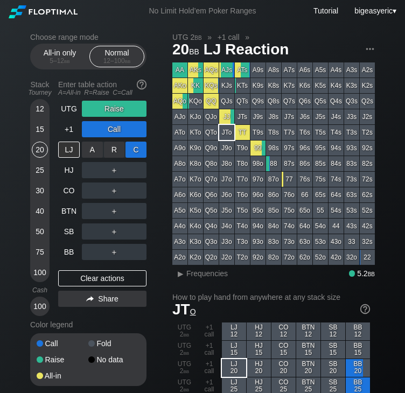
click at [135, 154] on div "C ✕" at bounding box center [136, 150] width 21 height 16
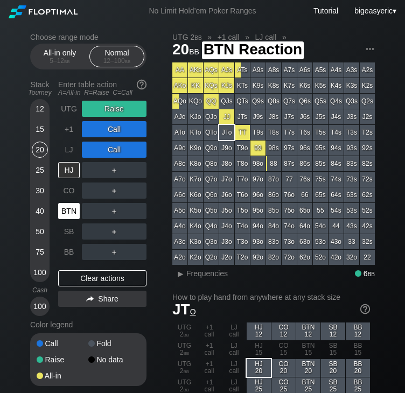
click at [64, 207] on div "BTN" at bounding box center [69, 211] width 22 height 16
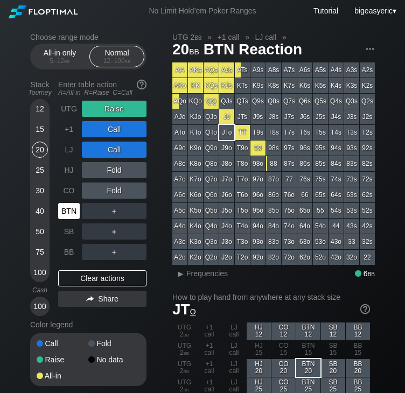
click at [68, 211] on div "BTN" at bounding box center [69, 211] width 22 height 16
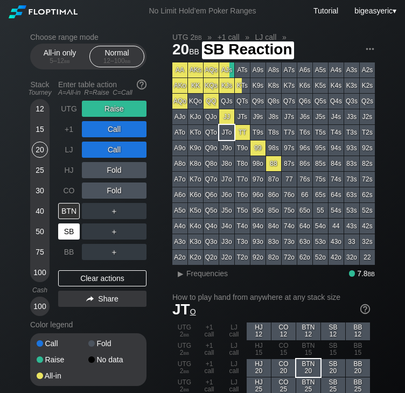
click at [73, 228] on div "SB" at bounding box center [69, 232] width 22 height 16
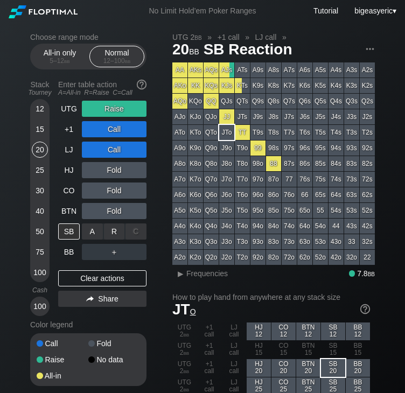
click at [133, 229] on div "C ✕" at bounding box center [136, 232] width 21 height 16
click at [72, 257] on div "BB" at bounding box center [69, 252] width 22 height 16
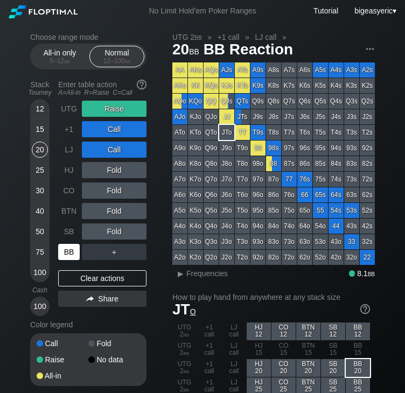
click at [72, 255] on div "BB" at bounding box center [69, 252] width 22 height 16
click at [73, 188] on div "CO" at bounding box center [69, 191] width 22 height 16
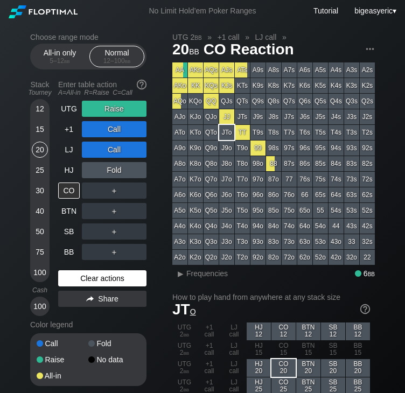
click at [98, 276] on div "Clear actions" at bounding box center [102, 278] width 88 height 16
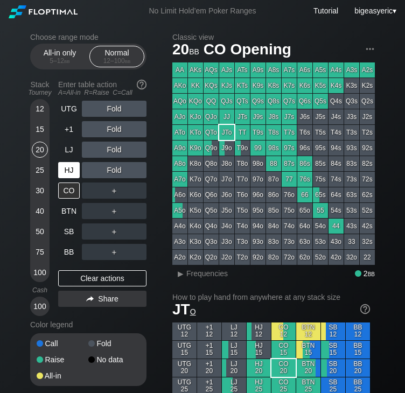
click at [66, 169] on div "HJ" at bounding box center [69, 170] width 22 height 16
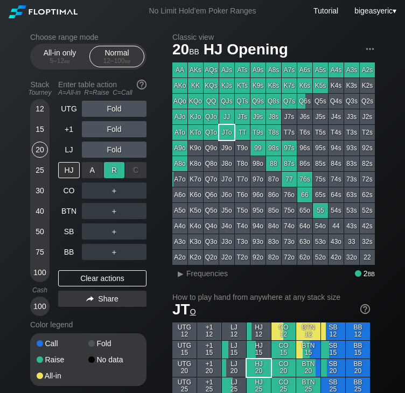
click at [112, 171] on div "R ✕" at bounding box center [114, 170] width 21 height 16
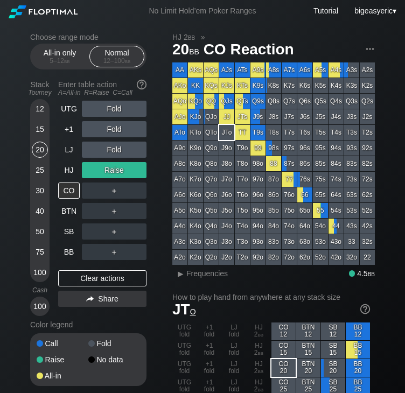
drag, startPoint x: 41, startPoint y: 172, endPoint x: 3, endPoint y: 169, distance: 38.4
click at [41, 172] on div "25" at bounding box center [40, 170] width 16 height 16
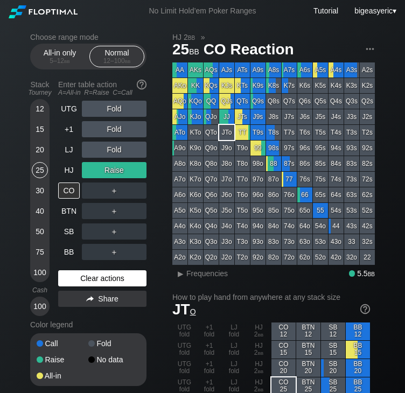
click at [82, 274] on div "Clear actions" at bounding box center [102, 278] width 88 height 16
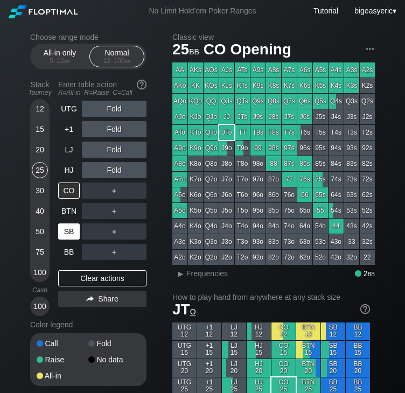
click at [113, 104] on div "Fold" at bounding box center [114, 109] width 65 height 16
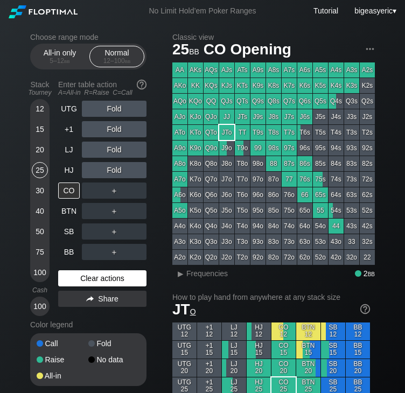
click at [98, 279] on div "Clear actions" at bounding box center [102, 278] width 88 height 16
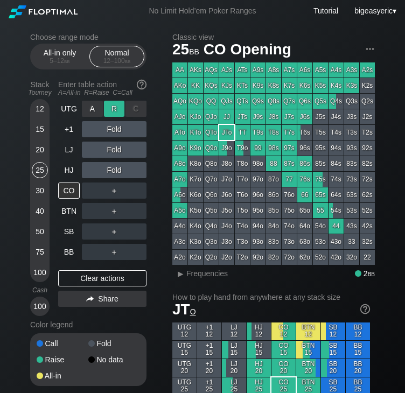
click at [107, 109] on div "R ✕" at bounding box center [114, 109] width 21 height 16
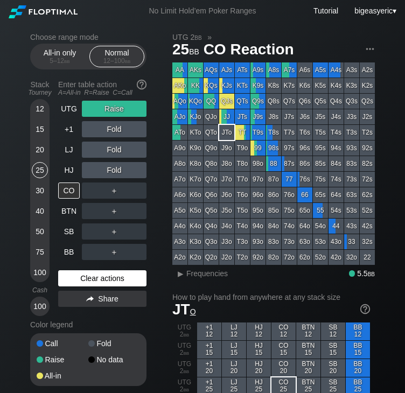
click at [113, 277] on div "Clear actions" at bounding box center [102, 278] width 88 height 16
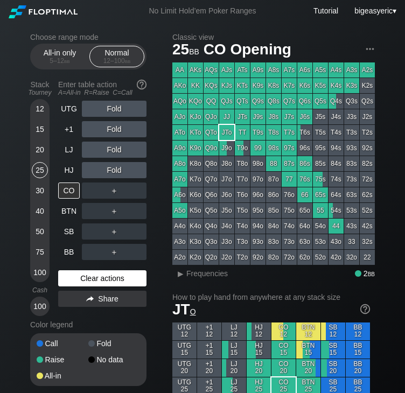
click at [110, 276] on div "Clear actions" at bounding box center [102, 278] width 88 height 16
click at [106, 276] on div "Clear actions" at bounding box center [102, 278] width 88 height 16
click at [94, 285] on div "Clear actions" at bounding box center [102, 278] width 88 height 16
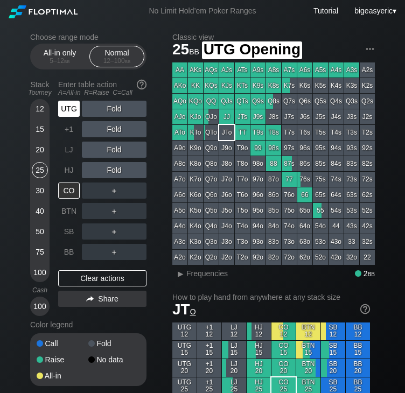
click at [63, 104] on div "UTG" at bounding box center [69, 109] width 22 height 16
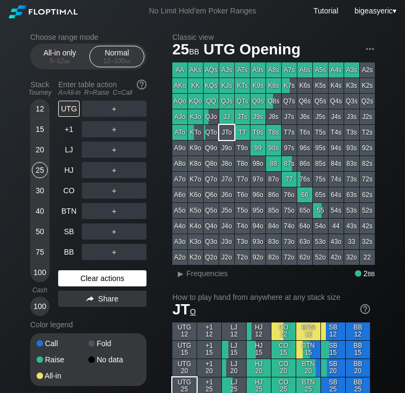
click at [101, 273] on div "Clear actions" at bounding box center [102, 278] width 88 height 16
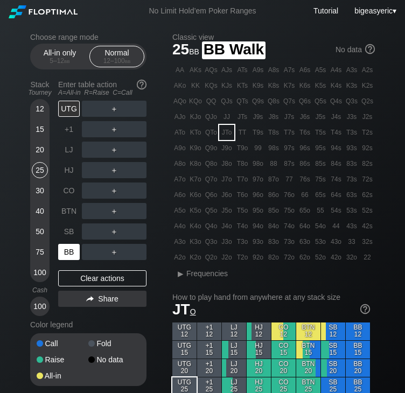
click at [72, 251] on div "BB" at bounding box center [69, 252] width 22 height 16
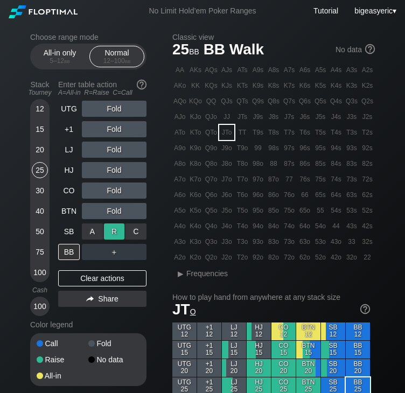
click at [113, 233] on div "R ✕" at bounding box center [114, 232] width 21 height 16
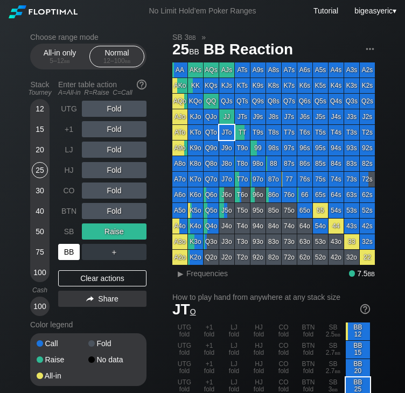
click at [69, 250] on div "BB" at bounding box center [69, 252] width 22 height 16
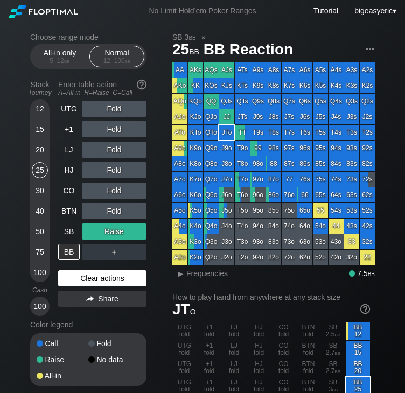
drag, startPoint x: 62, startPoint y: 228, endPoint x: 102, endPoint y: 283, distance: 67.6
click at [62, 228] on div "SB" at bounding box center [69, 232] width 22 height 16
click at [102, 283] on div "Clear actions" at bounding box center [102, 278] width 88 height 16
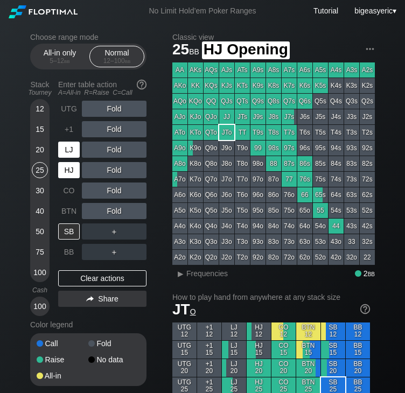
click at [68, 150] on div "LJ" at bounding box center [69, 150] width 22 height 16
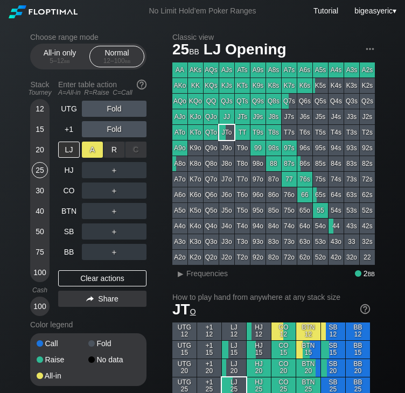
click at [96, 151] on div "A ✕" at bounding box center [92, 150] width 21 height 16
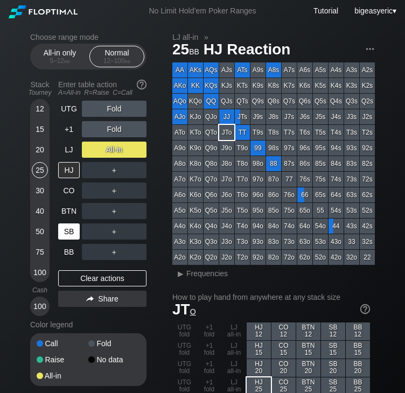
click at [69, 227] on div "SB" at bounding box center [69, 232] width 22 height 16
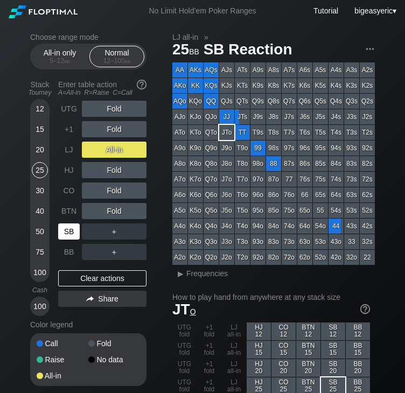
click at [69, 232] on div "SB" at bounding box center [69, 232] width 22 height 16
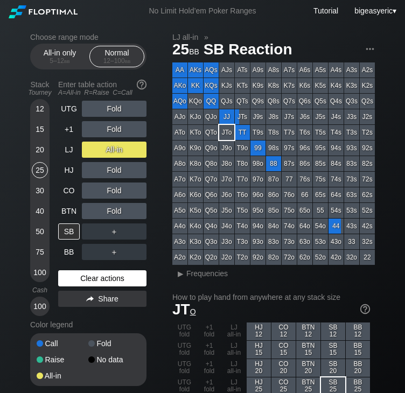
drag, startPoint x: 88, startPoint y: 281, endPoint x: 87, endPoint y: 275, distance: 6.0
click at [88, 281] on div "Clear actions" at bounding box center [102, 278] width 88 height 16
click at [87, 275] on div "Clear actions" at bounding box center [102, 278] width 88 height 16
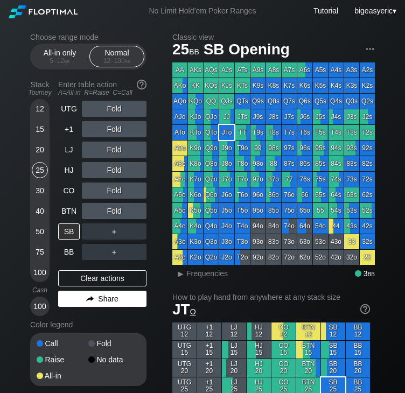
drag, startPoint x: 86, startPoint y: 280, endPoint x: 88, endPoint y: 302, distance: 22.2
click at [88, 302] on div "UTG Fold +1 Fold LJ Fold HJ Fold CO Fold BTN Fold SB ＋ BB ＋ Clear actions Share" at bounding box center [102, 208] width 88 height 215
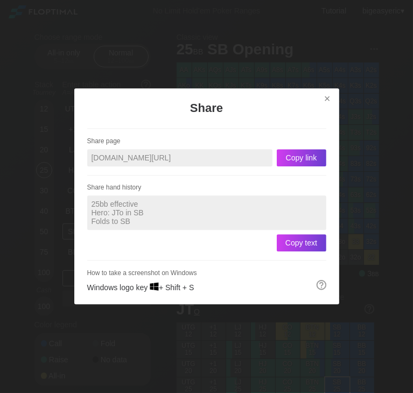
click at [60, 242] on div at bounding box center [206, 196] width 413 height 393
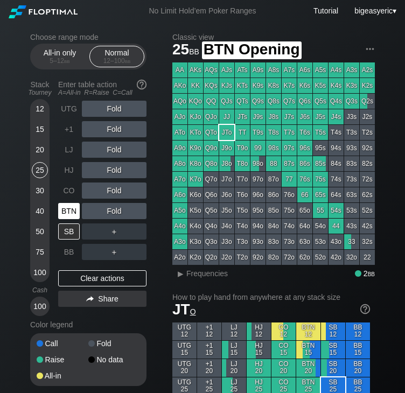
click at [59, 211] on div "BTN" at bounding box center [69, 211] width 22 height 16
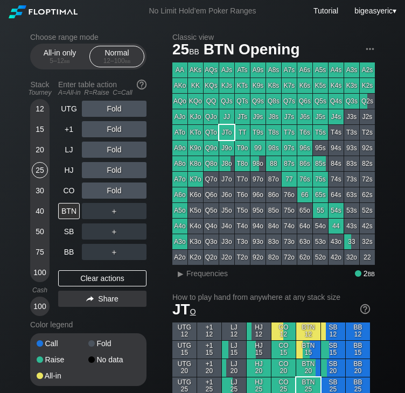
click at [45, 110] on div "12" at bounding box center [40, 109] width 16 height 16
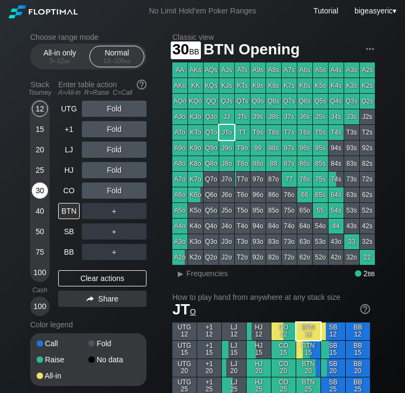
click at [40, 191] on div "30" at bounding box center [40, 191] width 16 height 16
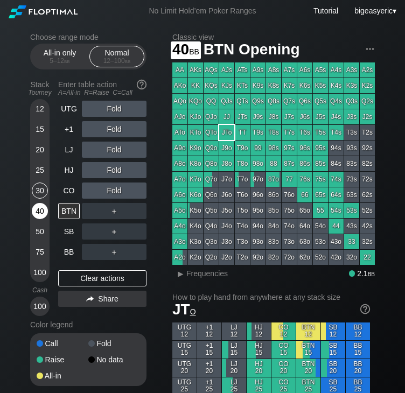
click at [43, 211] on div "40" at bounding box center [40, 211] width 16 height 16
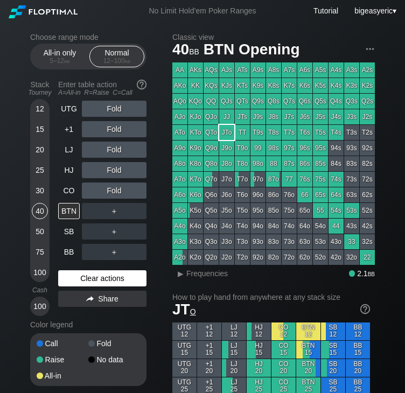
click at [80, 282] on div "Clear actions" at bounding box center [102, 278] width 88 height 16
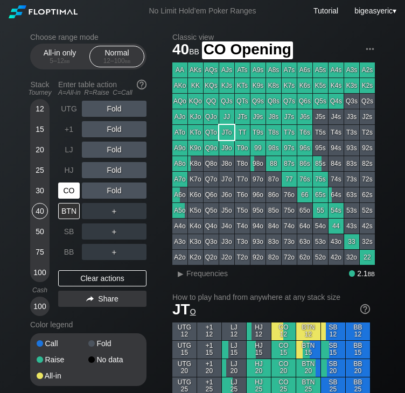
click at [67, 191] on div "CO" at bounding box center [69, 191] width 22 height 16
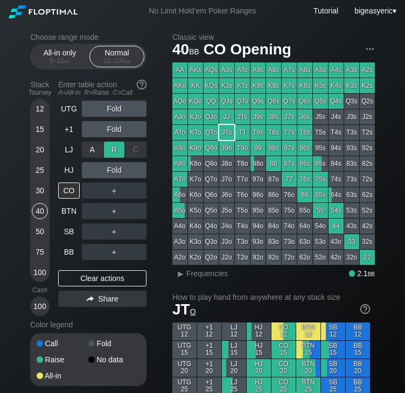
click at [113, 154] on div "R ✕" at bounding box center [114, 150] width 21 height 16
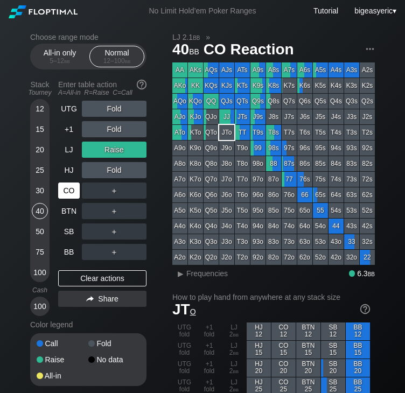
drag, startPoint x: 100, startPoint y: 276, endPoint x: 79, endPoint y: 194, distance: 84.5
click at [100, 276] on div "Clear actions" at bounding box center [102, 278] width 88 height 16
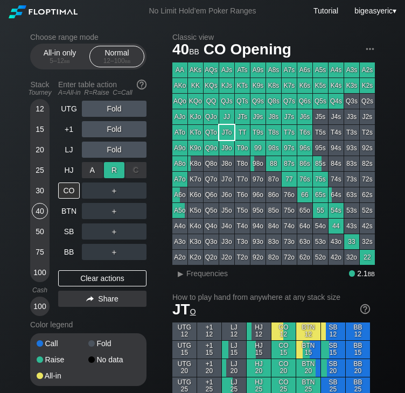
click at [116, 171] on div "R ✕" at bounding box center [114, 170] width 21 height 16
